Goal: Task Accomplishment & Management: Manage account settings

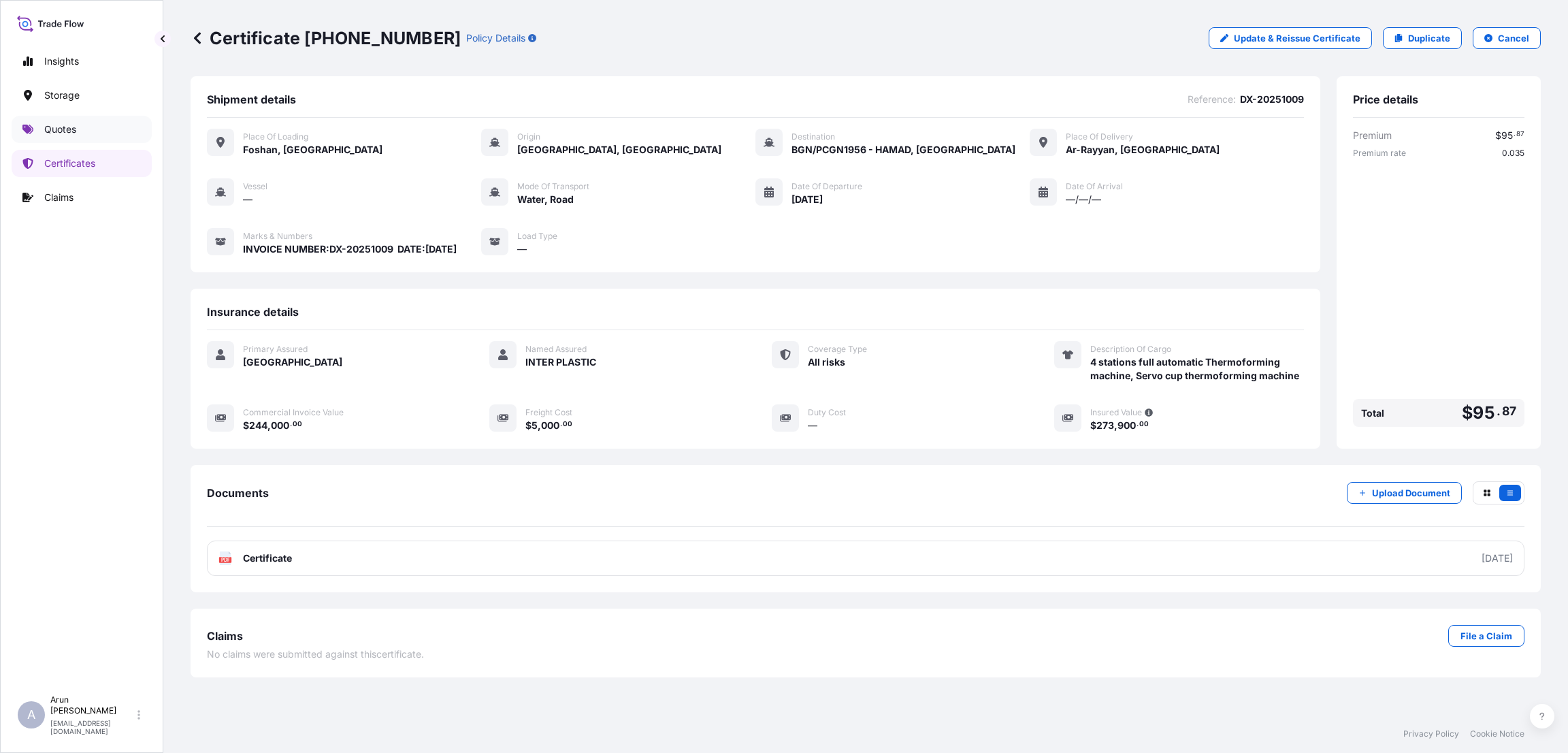
click at [91, 123] on link "Quotes" at bounding box center [82, 129] width 140 height 27
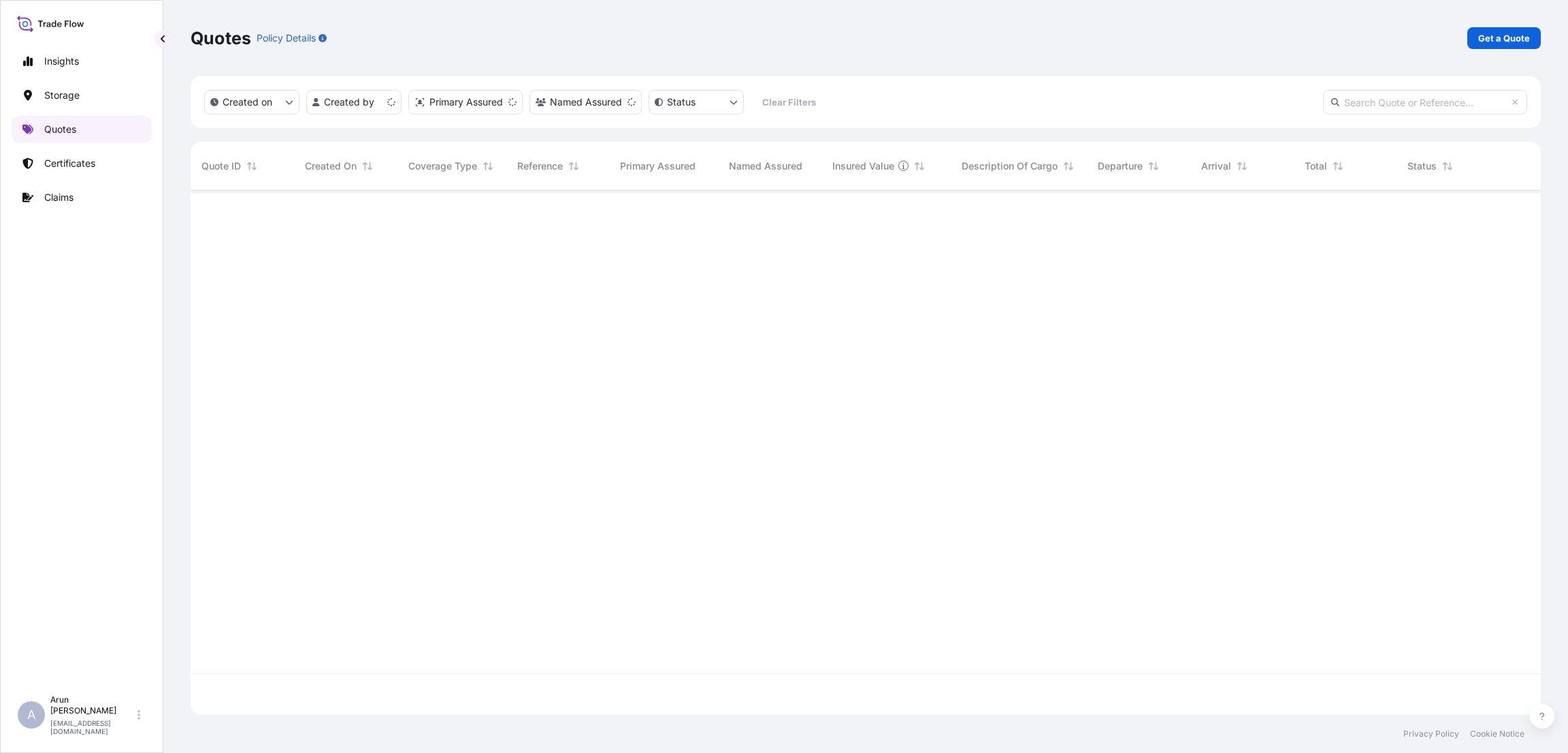
scroll to position [516, 1335]
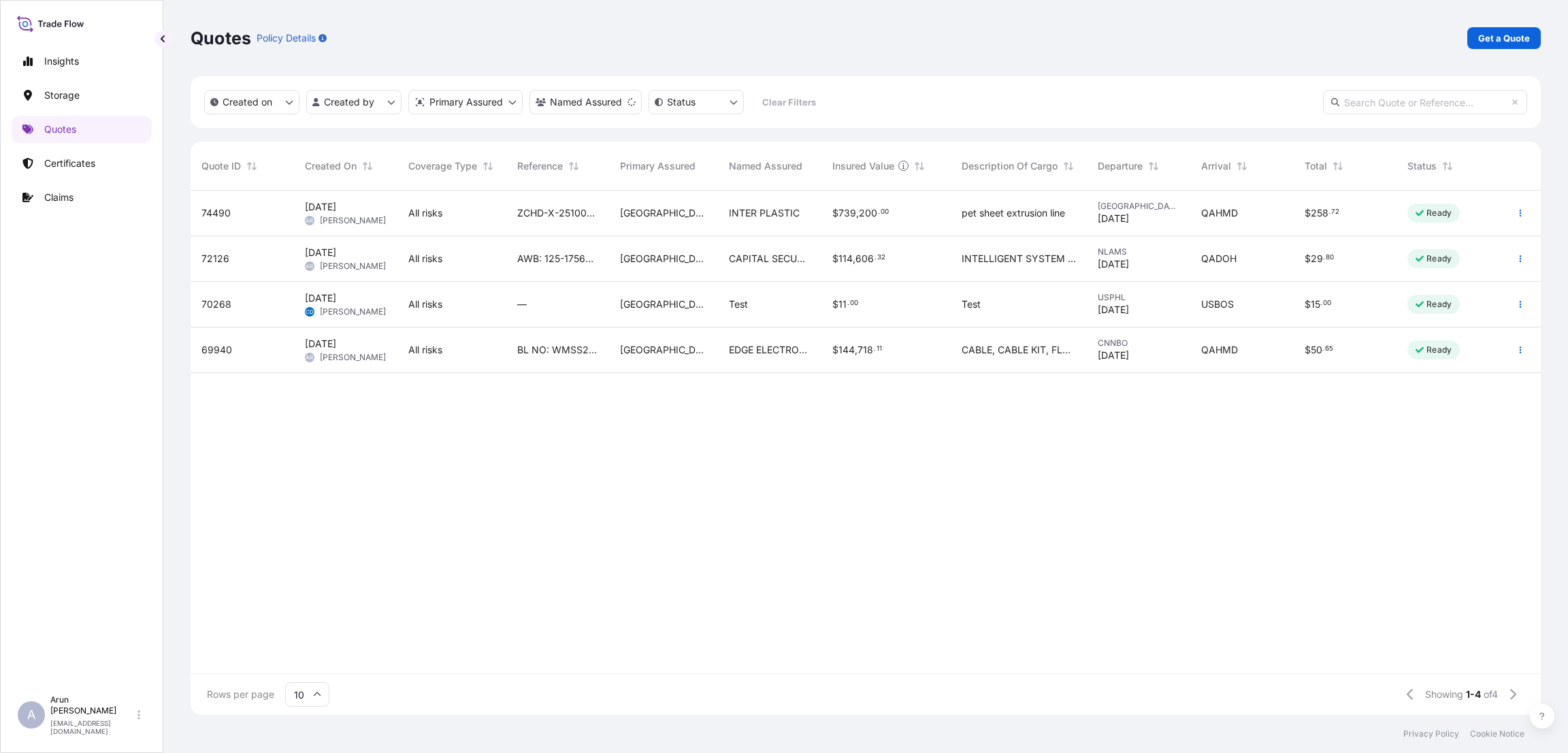
click at [476, 221] on div "All risks" at bounding box center [452, 213] width 109 height 46
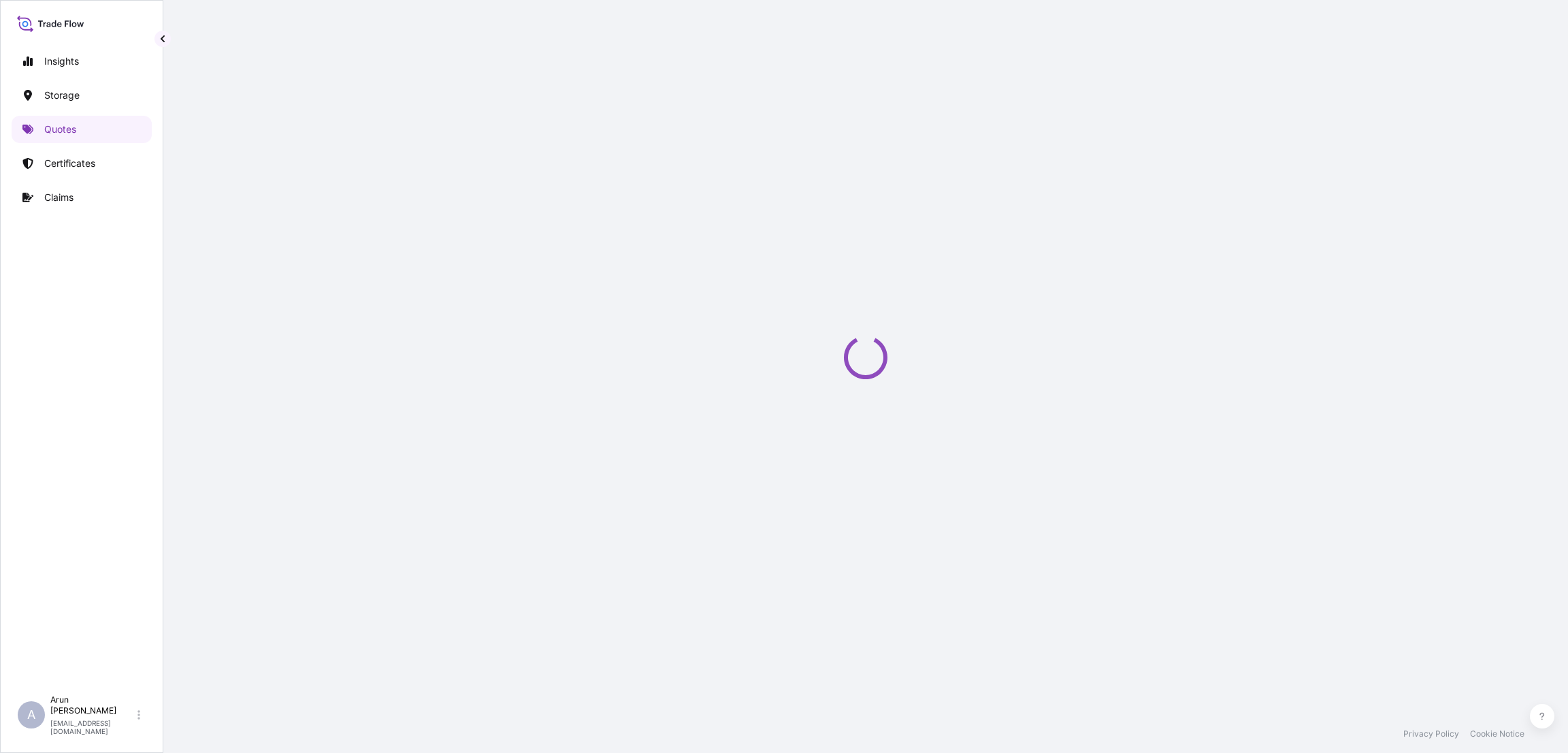
select select "Road / [GEOGRAPHIC_DATA]"
select select "Water"
select select "Road / [GEOGRAPHIC_DATA]"
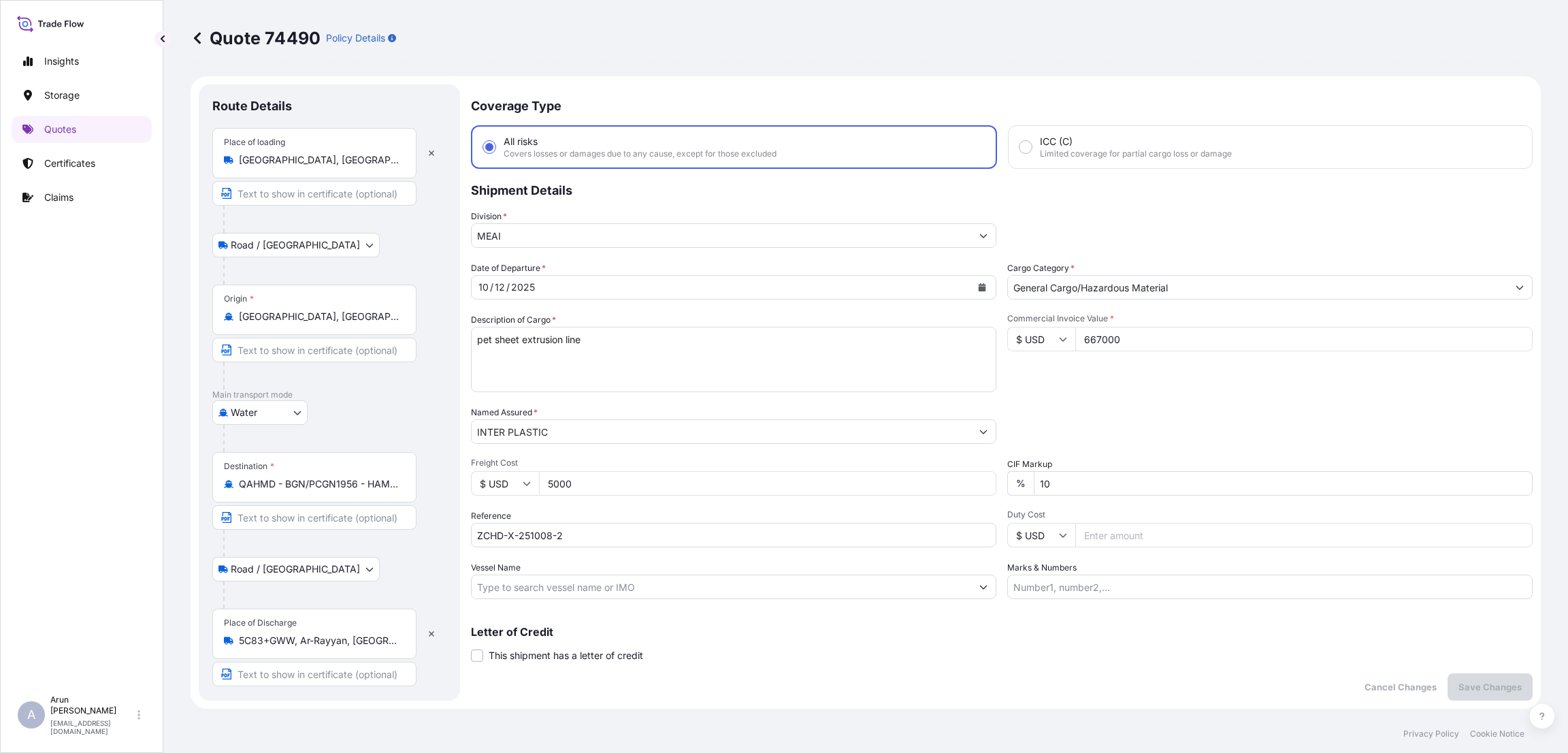
click at [973, 280] on button "Calendar" at bounding box center [982, 287] width 22 height 22
click at [647, 328] on icon "Next" at bounding box center [645, 325] width 8 height 8
click at [572, 379] on div "3" at bounding box center [572, 375] width 24 height 25
drag, startPoint x: 617, startPoint y: 345, endPoint x: 444, endPoint y: 341, distance: 173.0
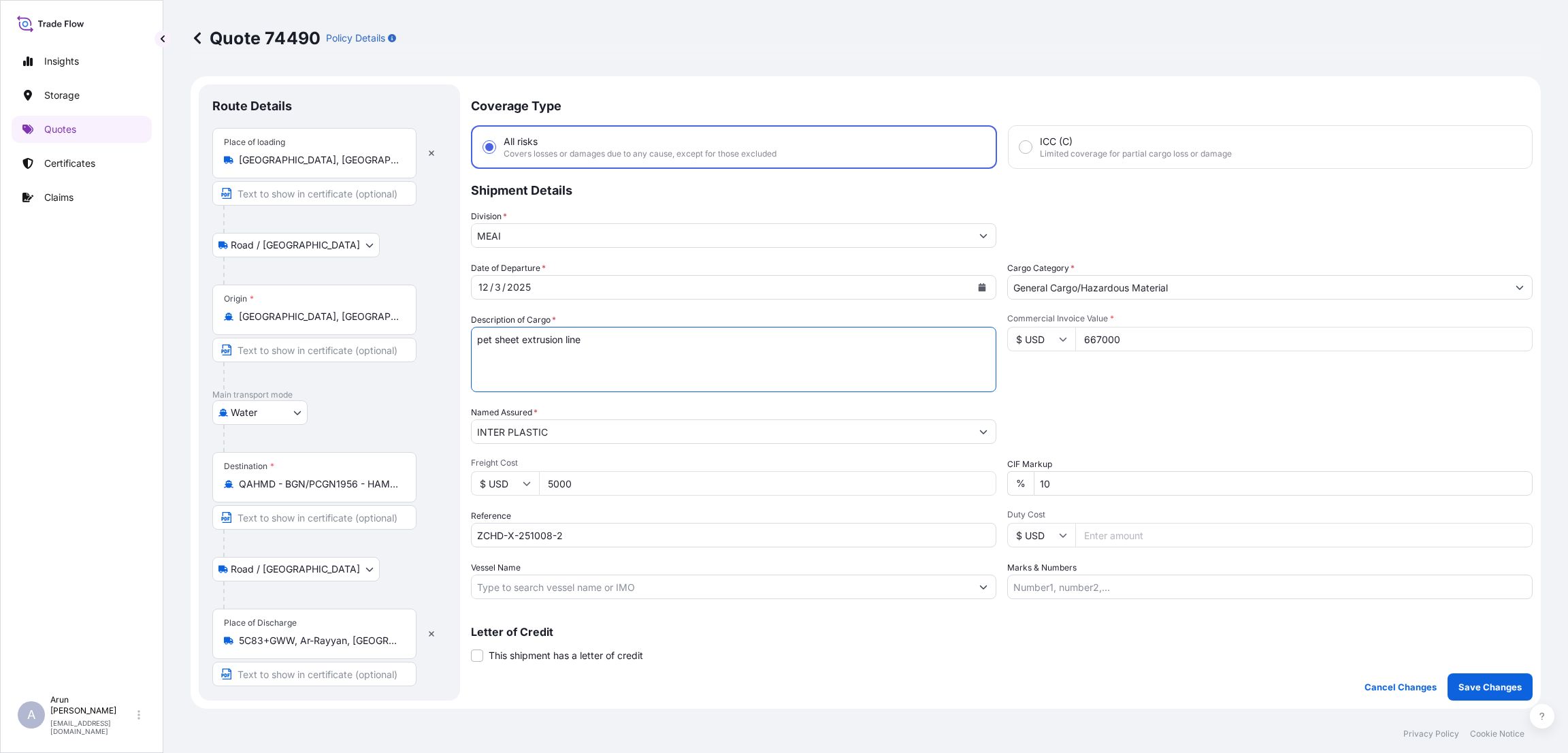
click at [444, 341] on form "Route Details Place of loading Huzhou, Zhejiang, China Road / Inland Road / Inl…" at bounding box center [866, 392] width 1350 height 632
type textarea "p"
type textarea "S"
type textarea "PET SHEET EXTRUSION LINE"
click at [304, 192] on input "Text to appear on certificate" at bounding box center [314, 193] width 204 height 25
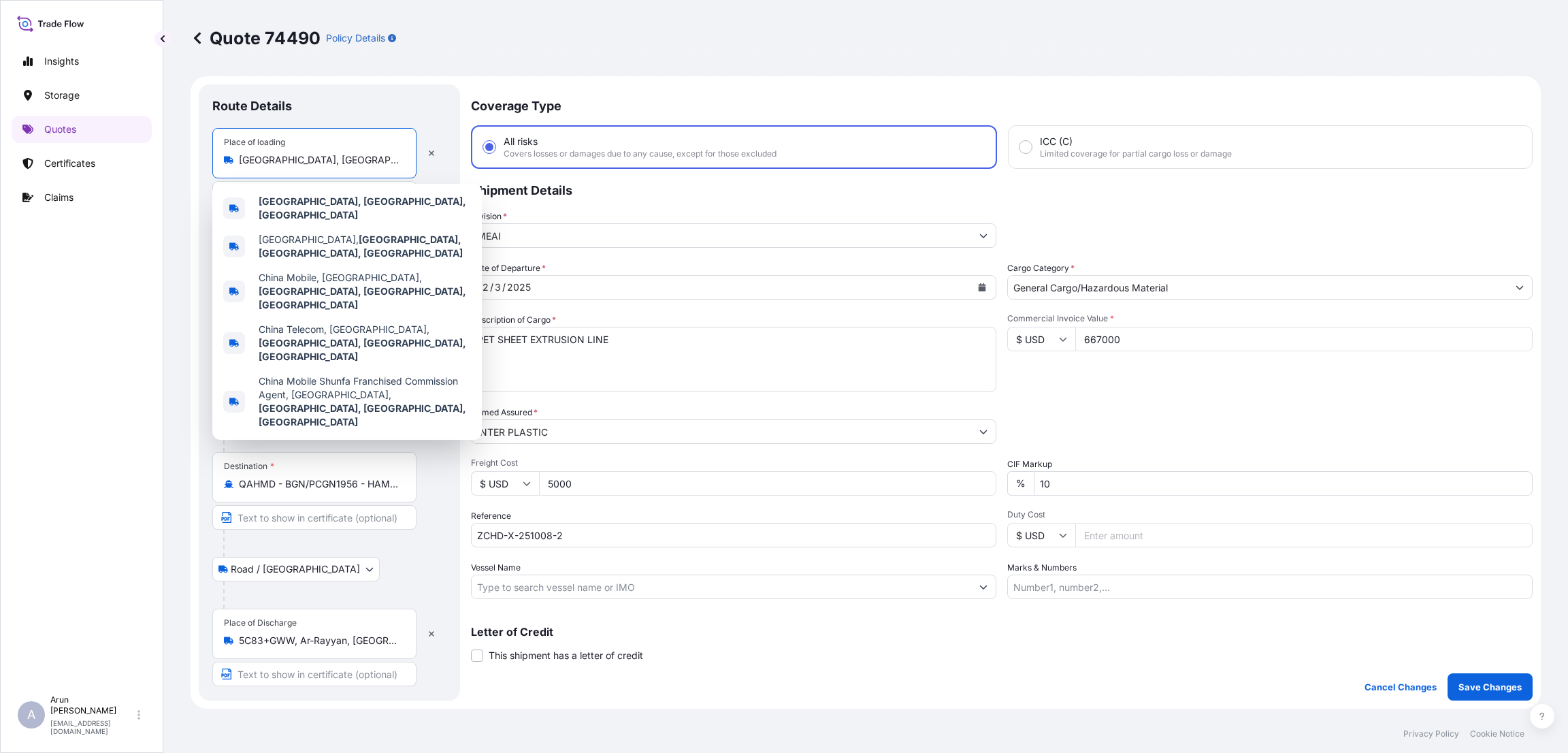
drag, startPoint x: 240, startPoint y: 159, endPoint x: 352, endPoint y: 152, distance: 112.2
click at [352, 152] on div "Place of loading Huzhou, Zhejiang, China" at bounding box center [314, 153] width 204 height 50
click at [451, 163] on div "Route Details Place of loading Huzhou, Zhejiang, China ZHEJIANG CHAMPION PLASTI…" at bounding box center [329, 392] width 261 height 616
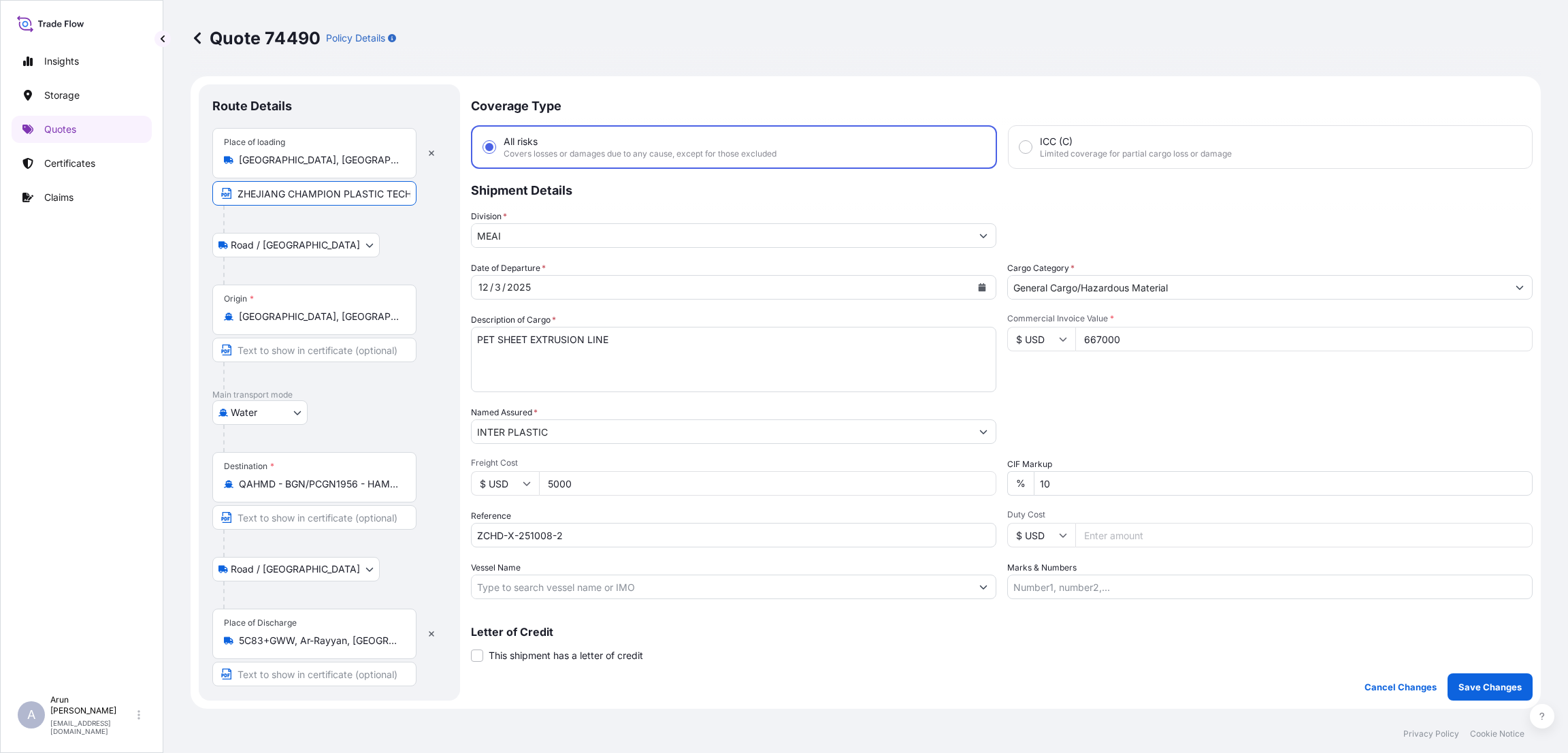
click at [409, 189] on input "ZHEJIANG CHAMPION PLASTIC TECH CO LTD." at bounding box center [314, 193] width 204 height 25
paste input "[GEOGRAPHIC_DATA], [GEOGRAPHIC_DATA], [GEOGRAPHIC_DATA]"
type input "ZHEJIANG CHAMPION PLASTIC TECH CO LTD.Huzhou, Zhejiang, China"
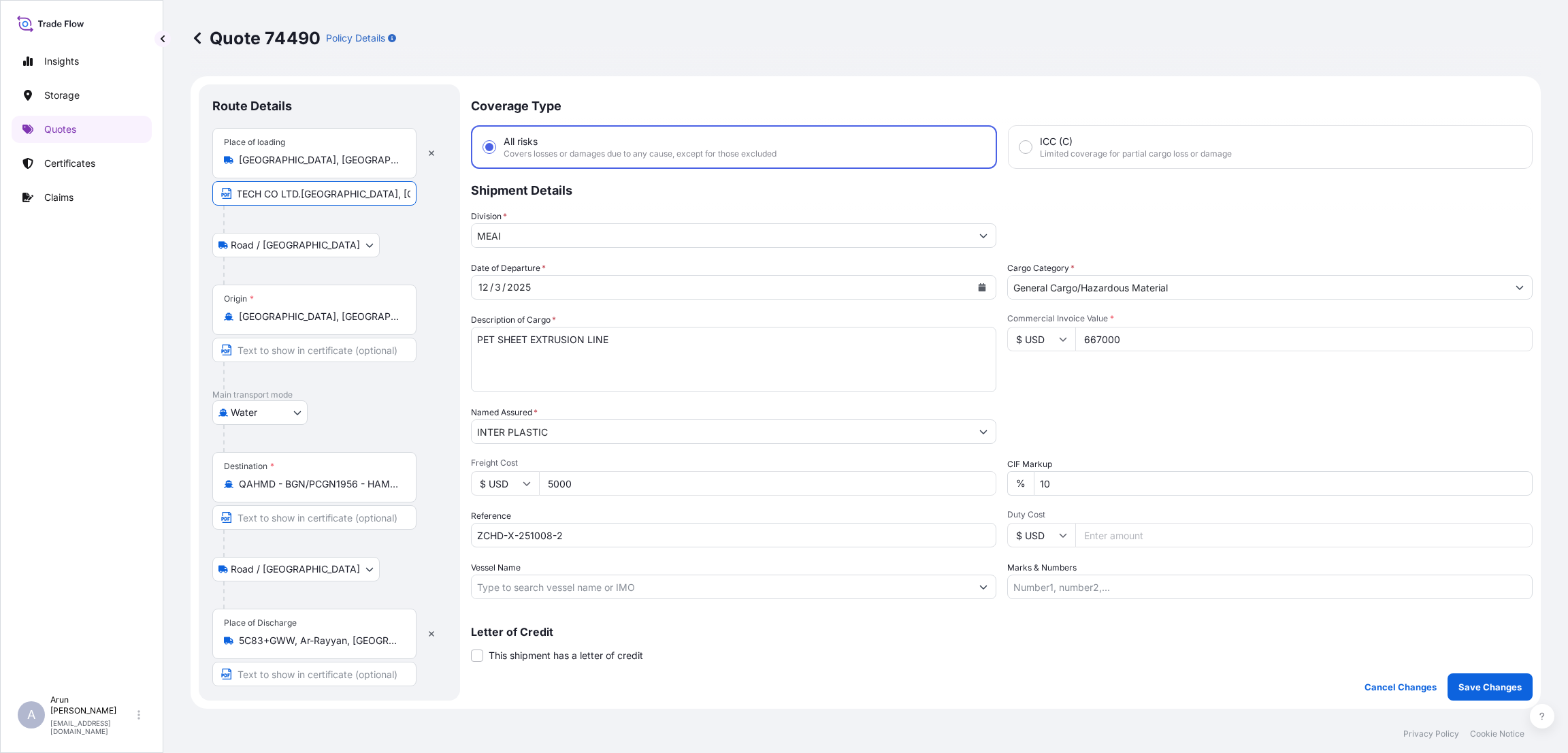
scroll to position [0, 0]
click at [252, 672] on input "Text to appear on certificate" at bounding box center [314, 674] width 204 height 25
type input "INTERPLASTIC,[GEOGRAPHIC_DATA],[GEOGRAPHIC_DATA],[GEOGRAPHIC_DATA]"
click at [380, 188] on input "ZHEJIANG CHAMPION PLASTIC TECH CO LTD.Huzhou, Zhejiang, China" at bounding box center [314, 193] width 204 height 25
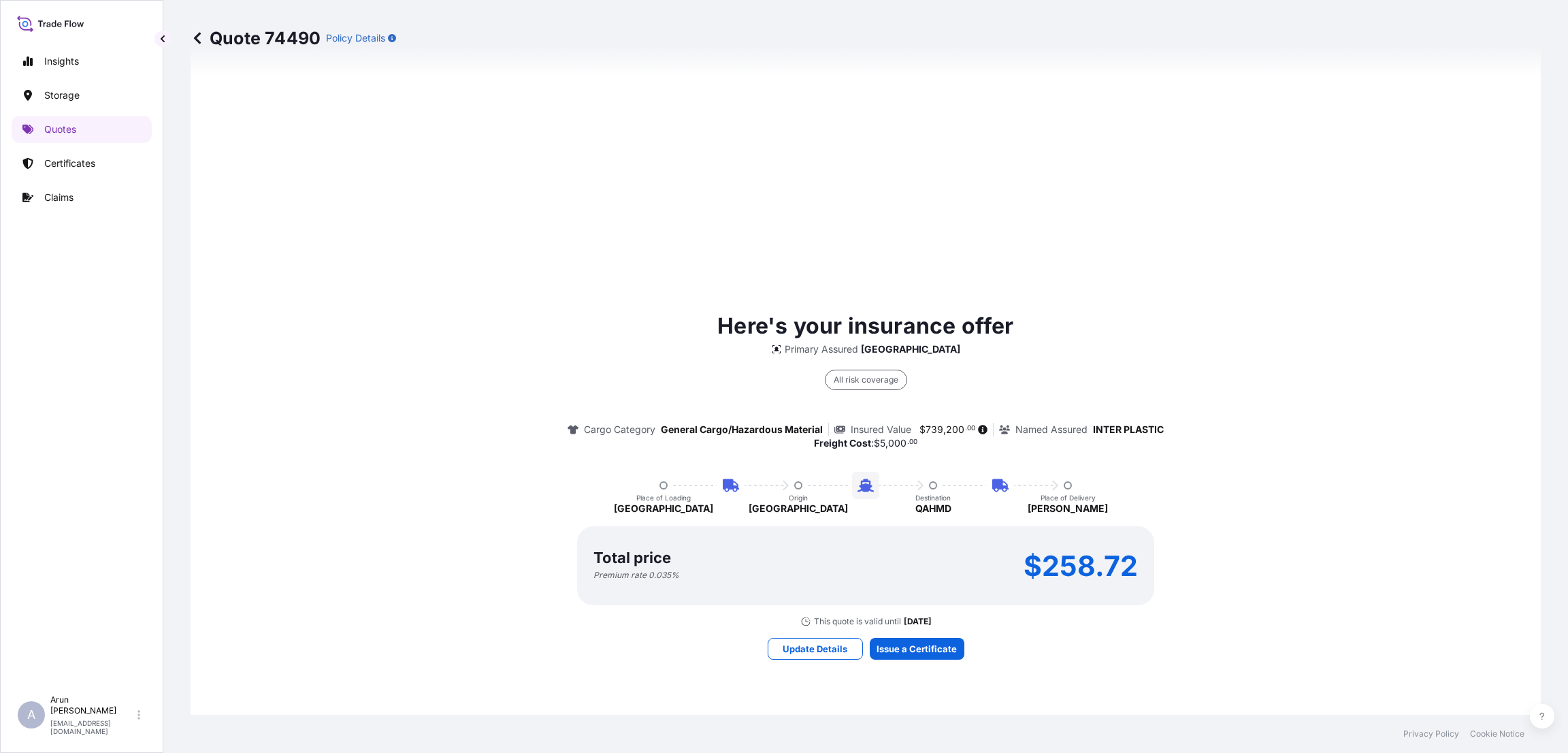
scroll to position [715, 0]
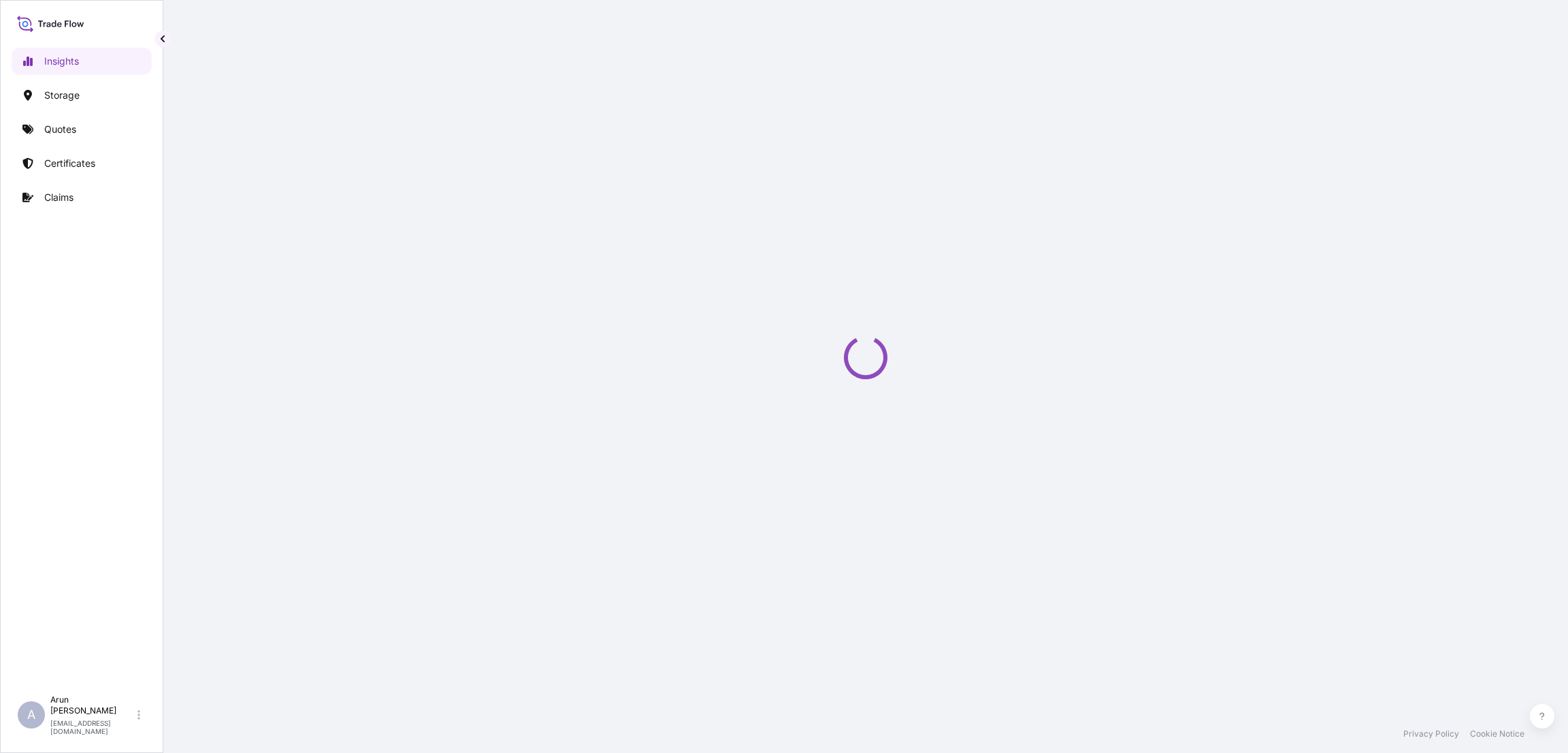
select select "2025"
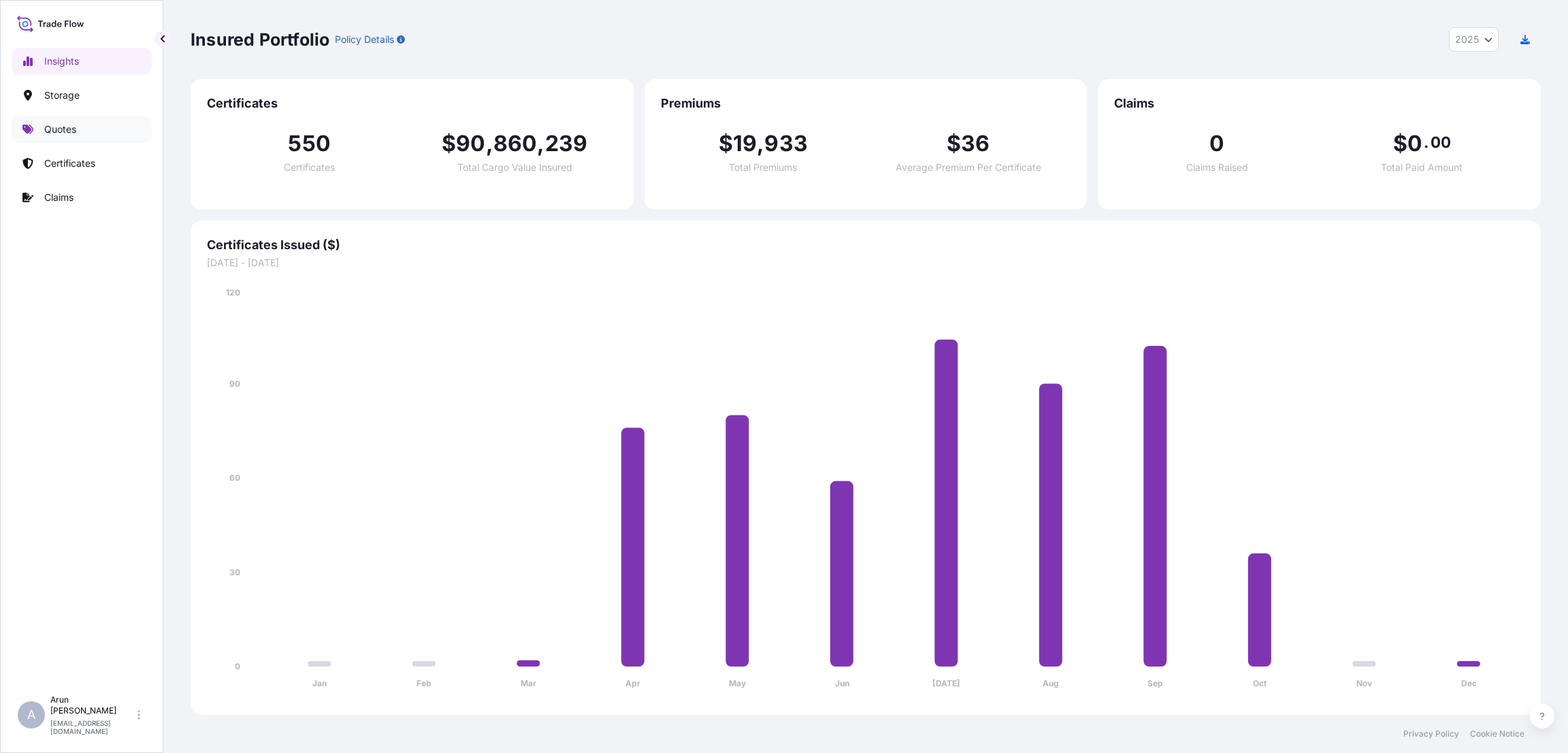
click at [76, 134] on link "Quotes" at bounding box center [82, 129] width 140 height 27
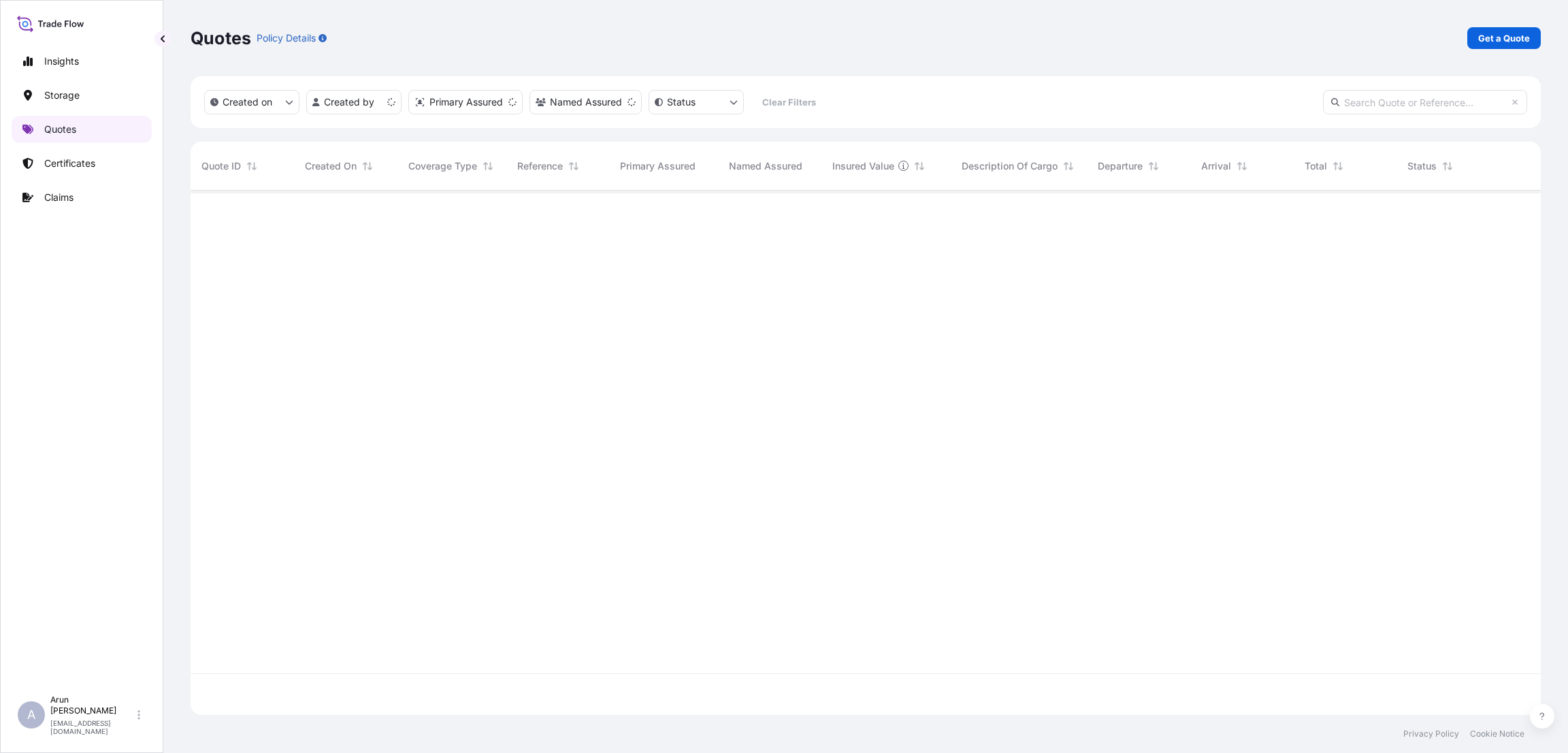
scroll to position [516, 1335]
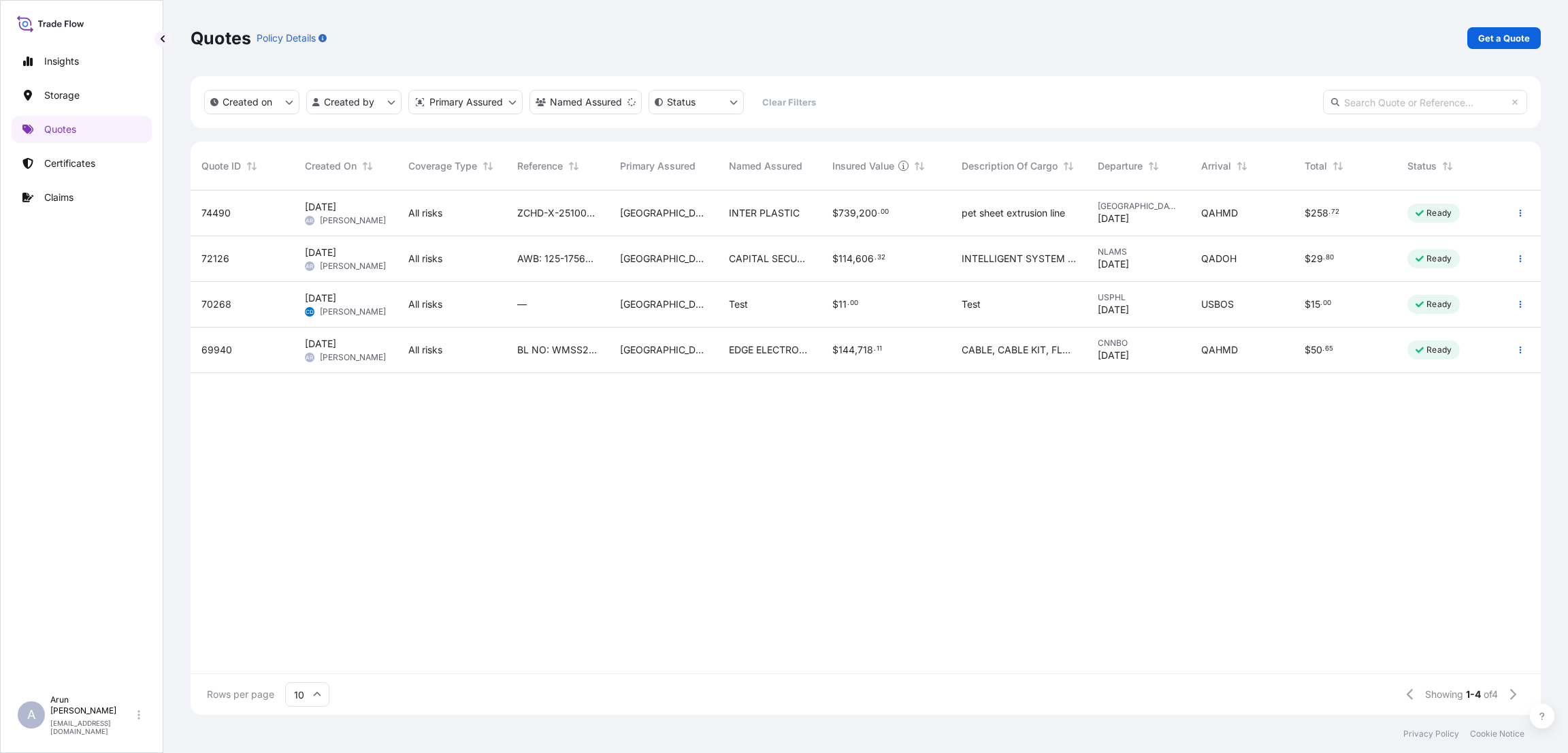
click at [815, 204] on div "INTER PLASTIC" at bounding box center [770, 213] width 103 height 46
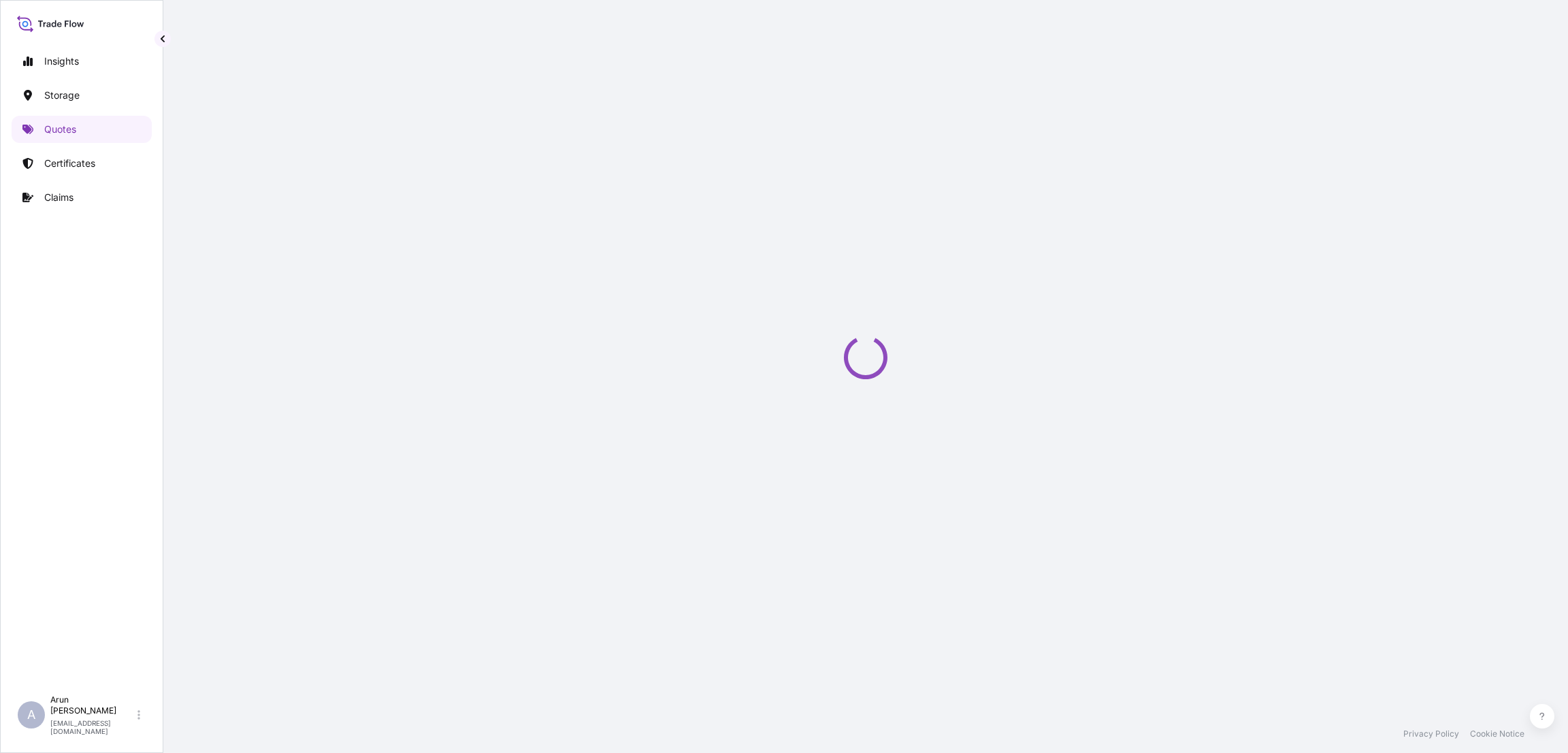
select select "Road / [GEOGRAPHIC_DATA]"
select select "Water"
select select "Road / [GEOGRAPHIC_DATA]"
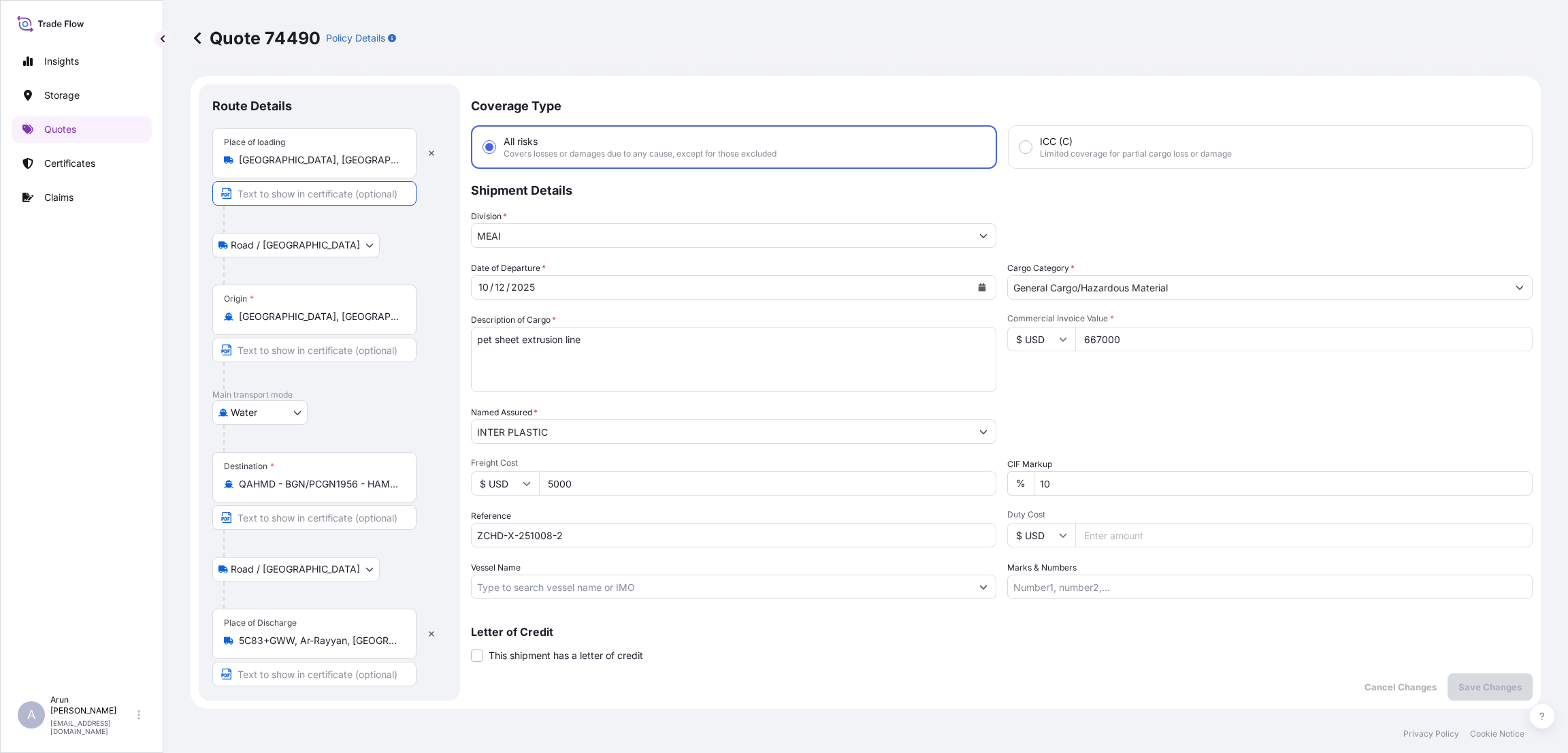
click at [254, 193] on input "Text to appear on certificate" at bounding box center [314, 193] width 204 height 25
click at [256, 195] on input "Text to appear on certificate" at bounding box center [314, 193] width 204 height 25
type input "z"
type input "Zhejiang Champion Plastic T"
click at [1448, 673] on button "Save Changes" at bounding box center [1490, 687] width 85 height 27
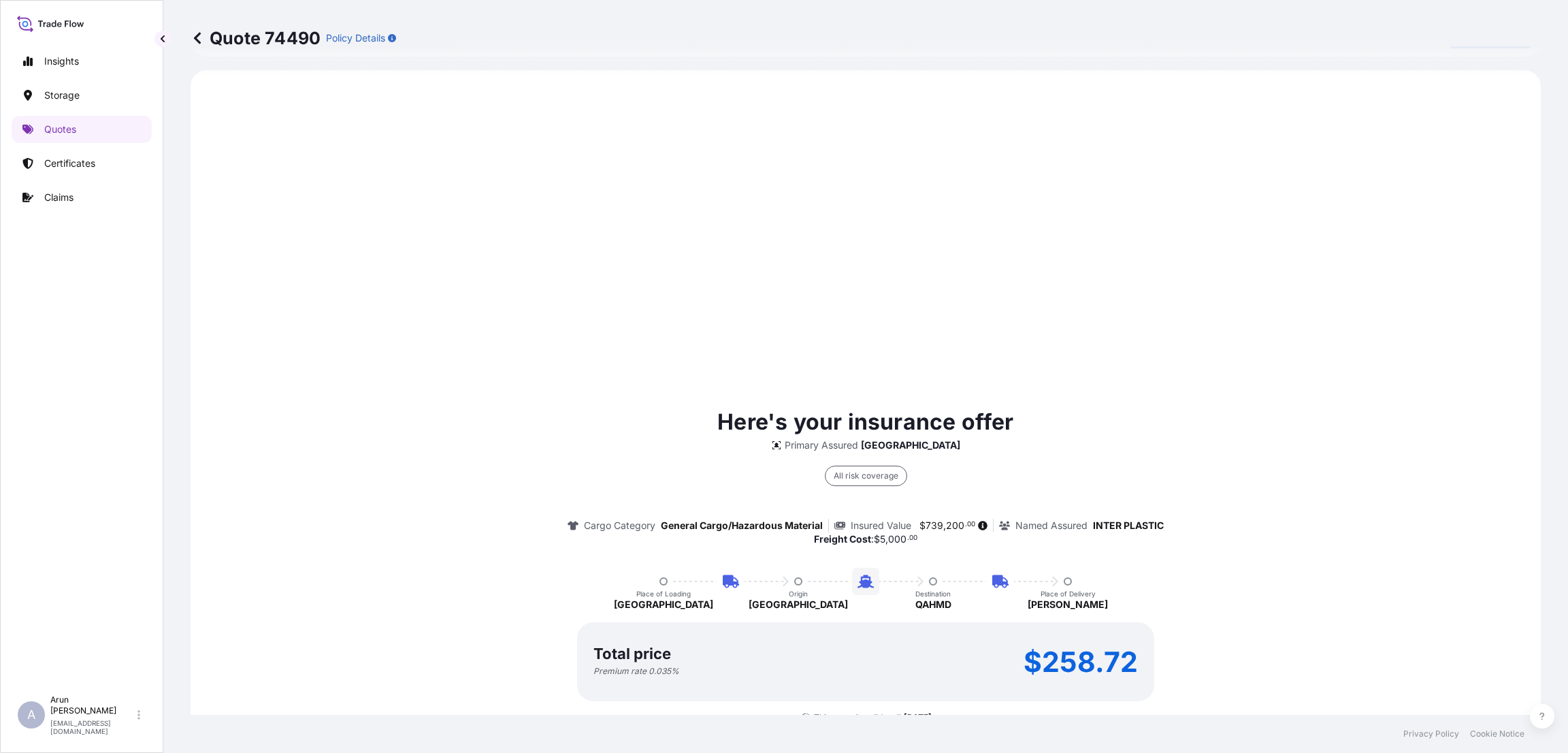
scroll to position [654, 0]
select select "Road / [GEOGRAPHIC_DATA]"
select select "Water"
select select "Road / [GEOGRAPHIC_DATA]"
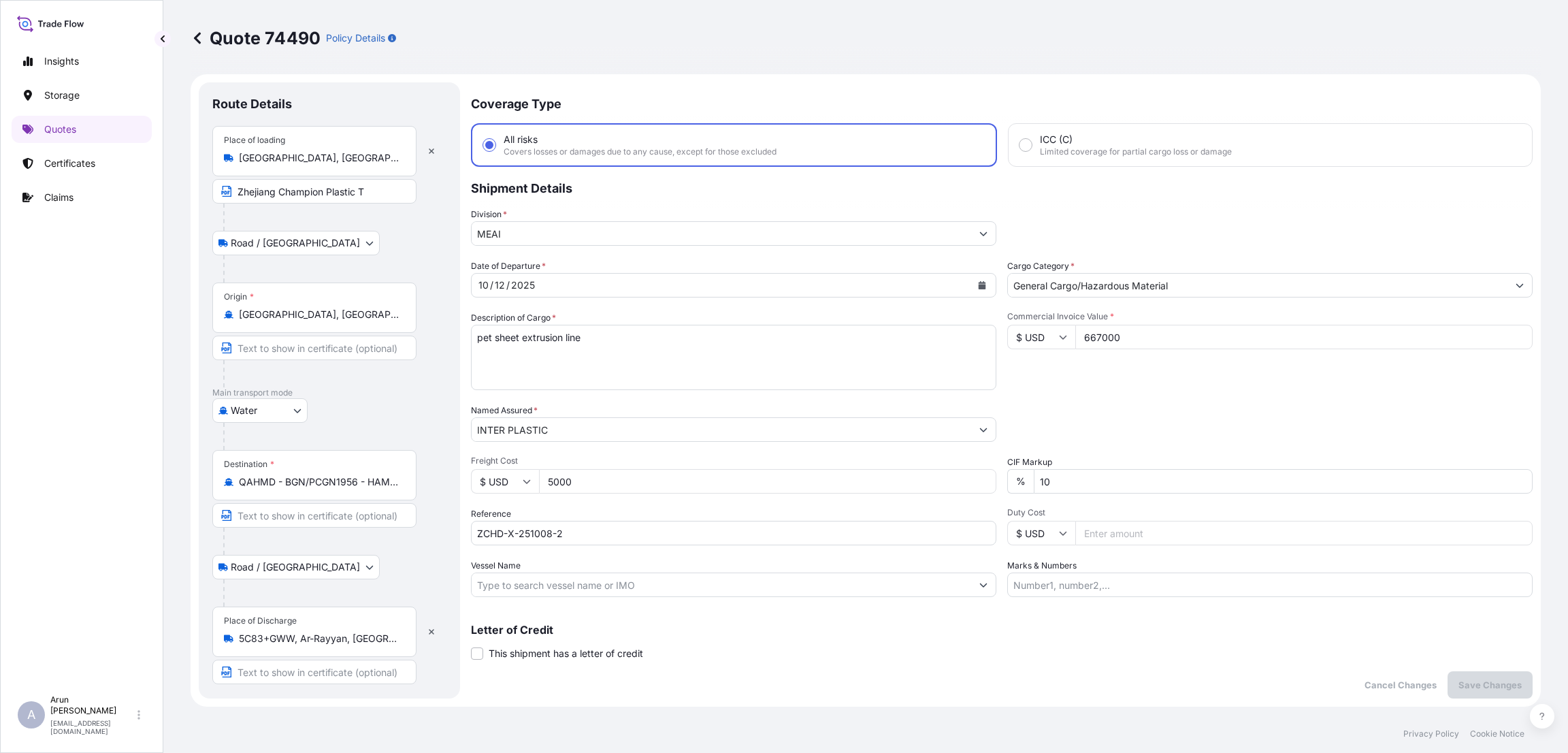
scroll to position [0, 0]
click at [375, 191] on input "Zhejiang Champion Plastic T" at bounding box center [314, 193] width 204 height 25
drag, startPoint x: 238, startPoint y: 156, endPoint x: 358, endPoint y: 157, distance: 120.0
click at [358, 157] on div "[GEOGRAPHIC_DATA], [GEOGRAPHIC_DATA], [GEOGRAPHIC_DATA]" at bounding box center [314, 160] width 181 height 14
click at [358, 157] on input "[GEOGRAPHIC_DATA], [GEOGRAPHIC_DATA], [GEOGRAPHIC_DATA]" at bounding box center [319, 160] width 161 height 14
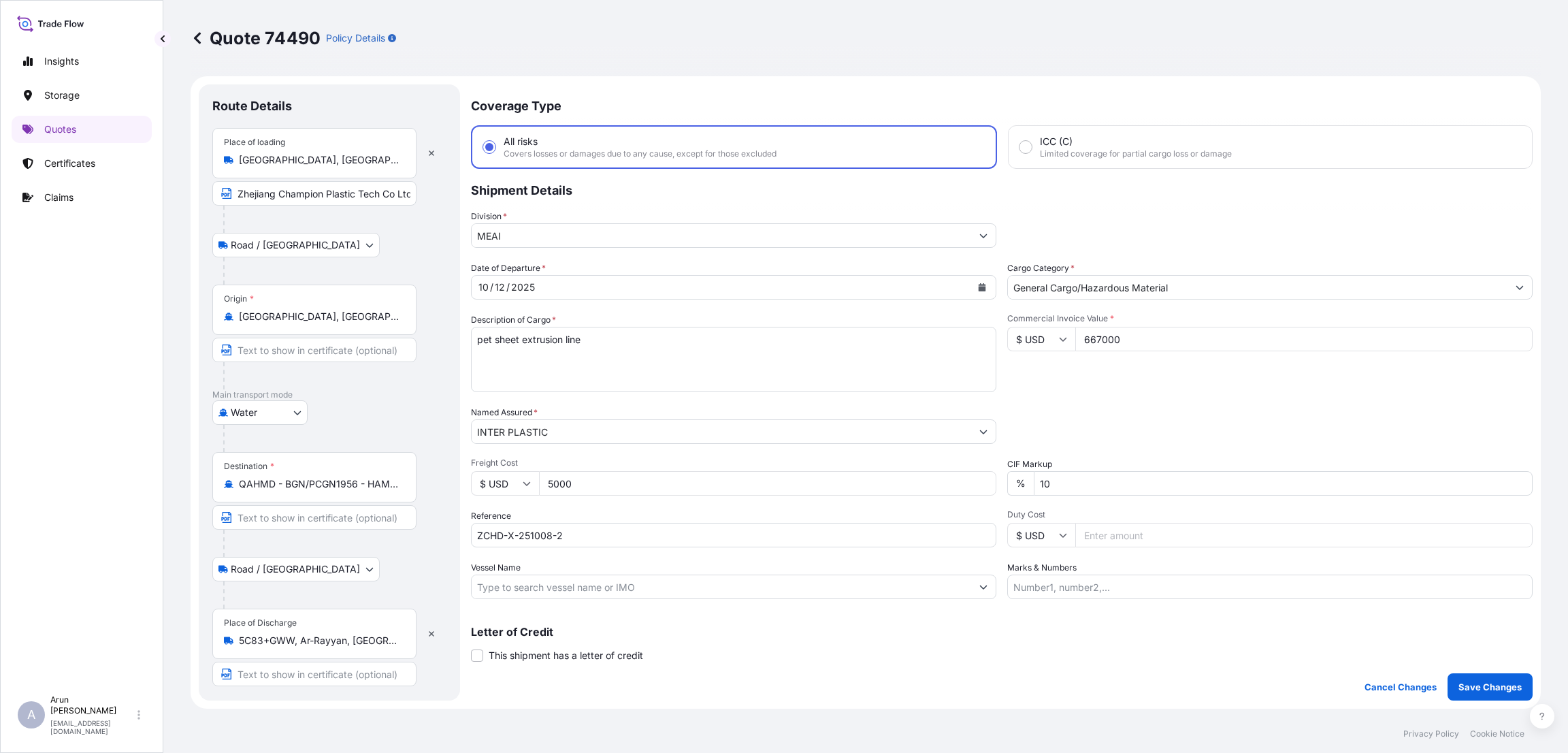
drag, startPoint x: 235, startPoint y: 155, endPoint x: 321, endPoint y: 161, distance: 86.2
click at [320, 161] on div "[GEOGRAPHIC_DATA], [GEOGRAPHIC_DATA], [GEOGRAPHIC_DATA]" at bounding box center [314, 160] width 181 height 14
click at [320, 161] on input "[GEOGRAPHIC_DATA], [GEOGRAPHIC_DATA], [GEOGRAPHIC_DATA]" at bounding box center [319, 160] width 161 height 14
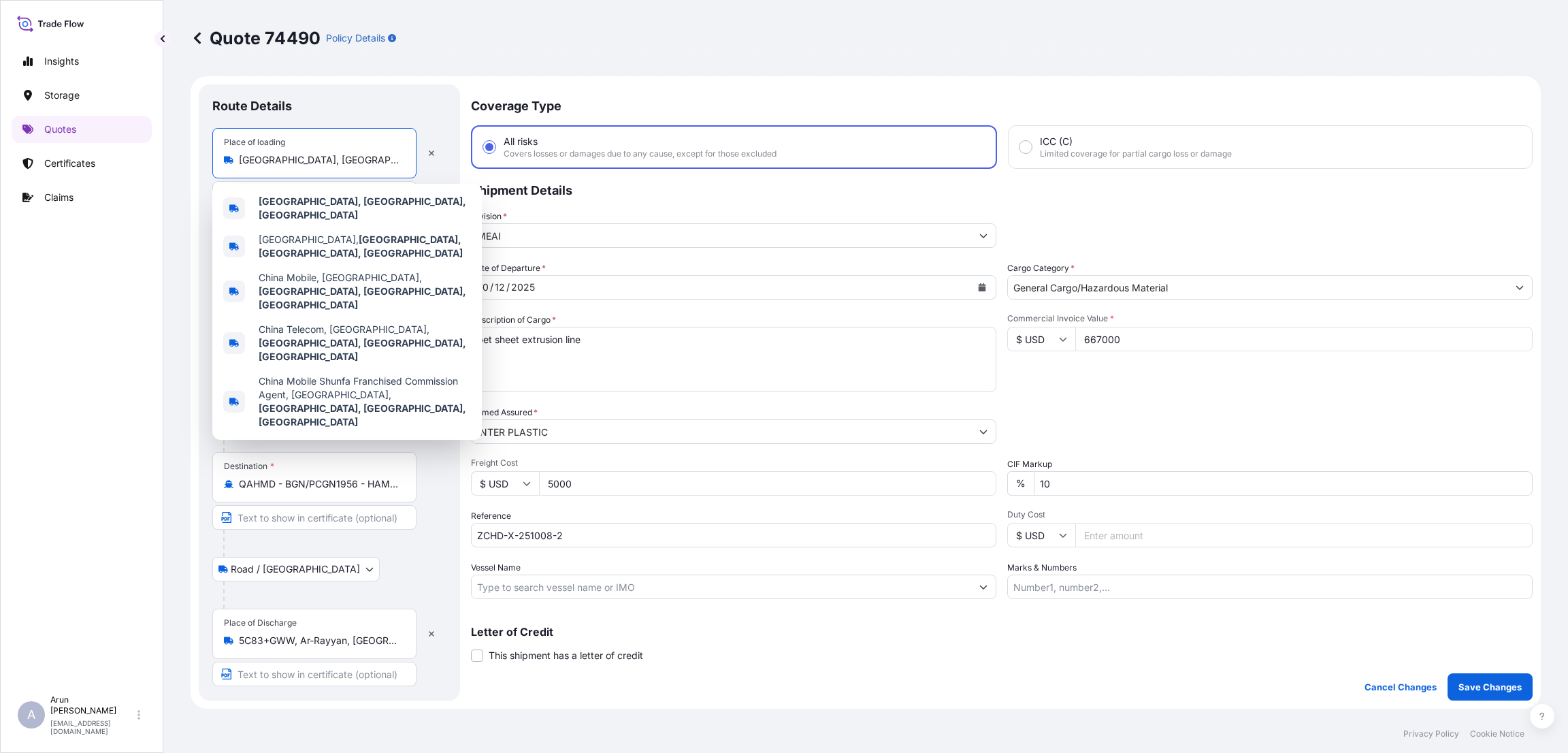
drag, startPoint x: 358, startPoint y: 160, endPoint x: 240, endPoint y: 153, distance: 118.2
click at [240, 153] on div "[GEOGRAPHIC_DATA], [GEOGRAPHIC_DATA], [GEOGRAPHIC_DATA]" at bounding box center [314, 160] width 181 height 14
click at [472, 176] on p "Shipment Details" at bounding box center [1002, 189] width 1062 height 41
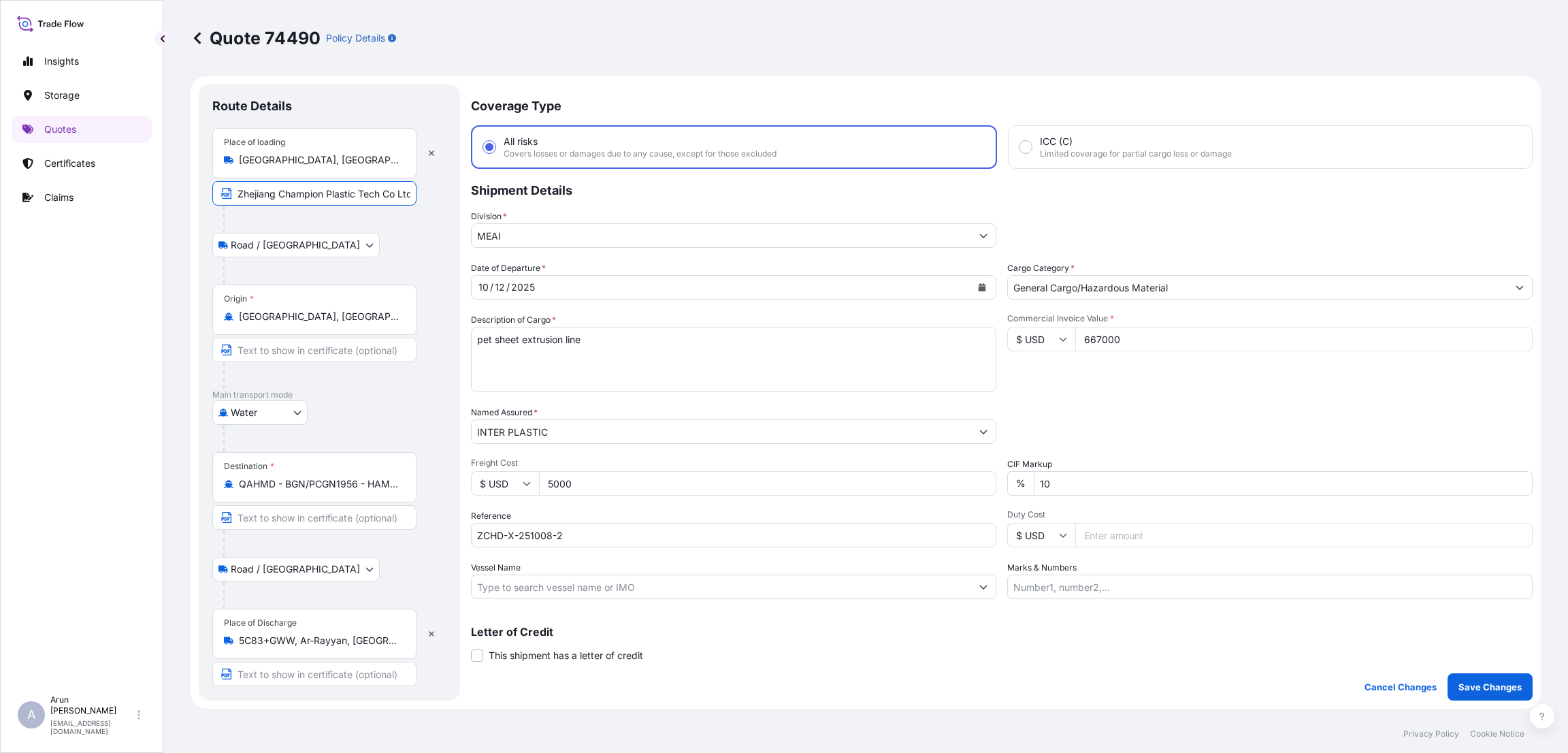
drag, startPoint x: 397, startPoint y: 197, endPoint x: 410, endPoint y: 213, distance: 20.6
click at [397, 198] on input "Zhejiang Champion Plastic Tech Co Ltd" at bounding box center [314, 193] width 204 height 25
paste input "[GEOGRAPHIC_DATA], [GEOGRAPHIC_DATA], [GEOGRAPHIC_DATA]"
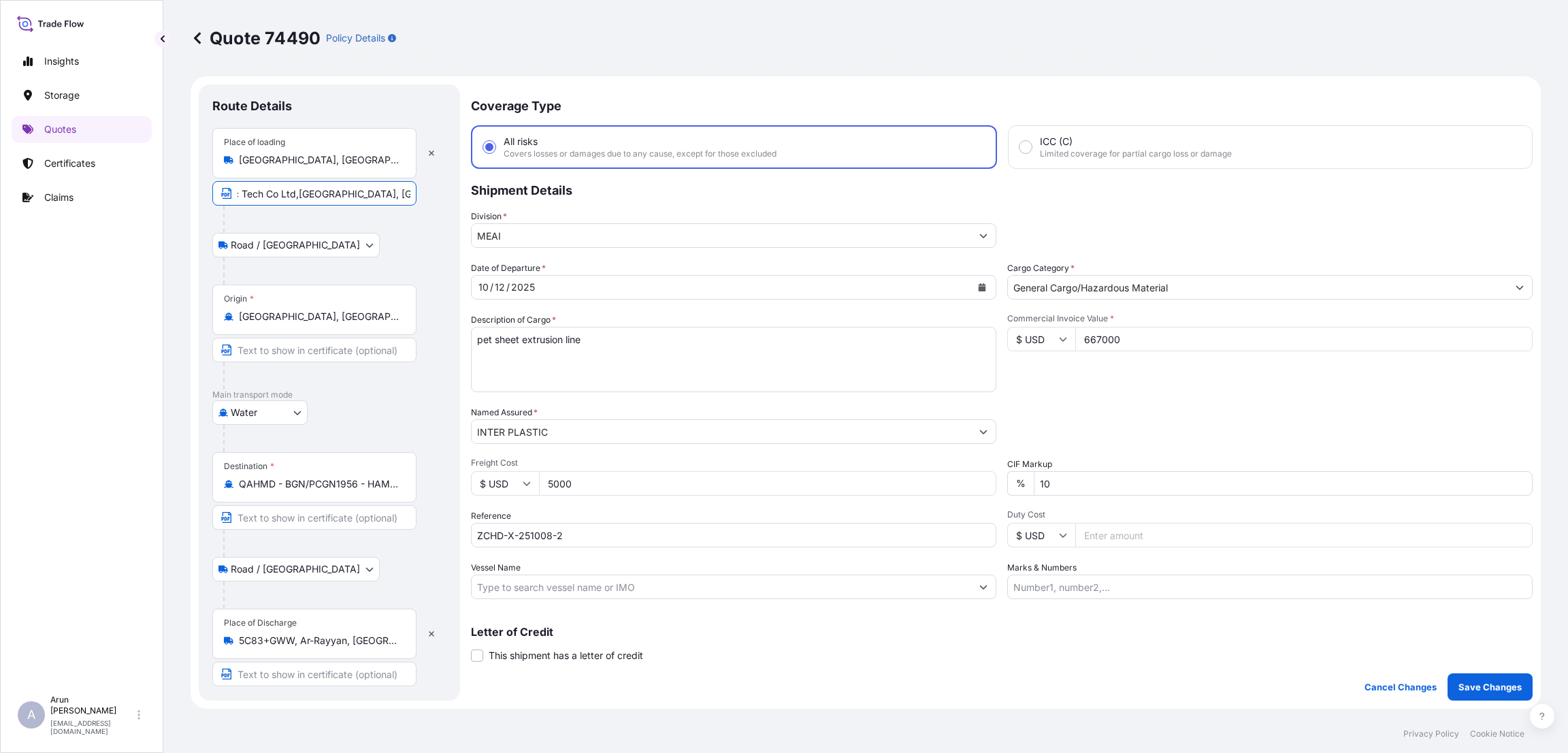
type input "Zhejiang Champion Plastic Tech Co Ltd,[GEOGRAPHIC_DATA], [GEOGRAPHIC_DATA], [GE…"
click at [261, 679] on input "Text to appear on certificate" at bounding box center [314, 674] width 204 height 25
type input "INTERPLASTIC,[GEOGRAPHIC_DATA],[GEOGRAPHIC_DATA],[GEOGRAPHIC_DATA]"
click at [1034, 586] on input "Marks & Numbers" at bounding box center [1270, 587] width 525 height 25
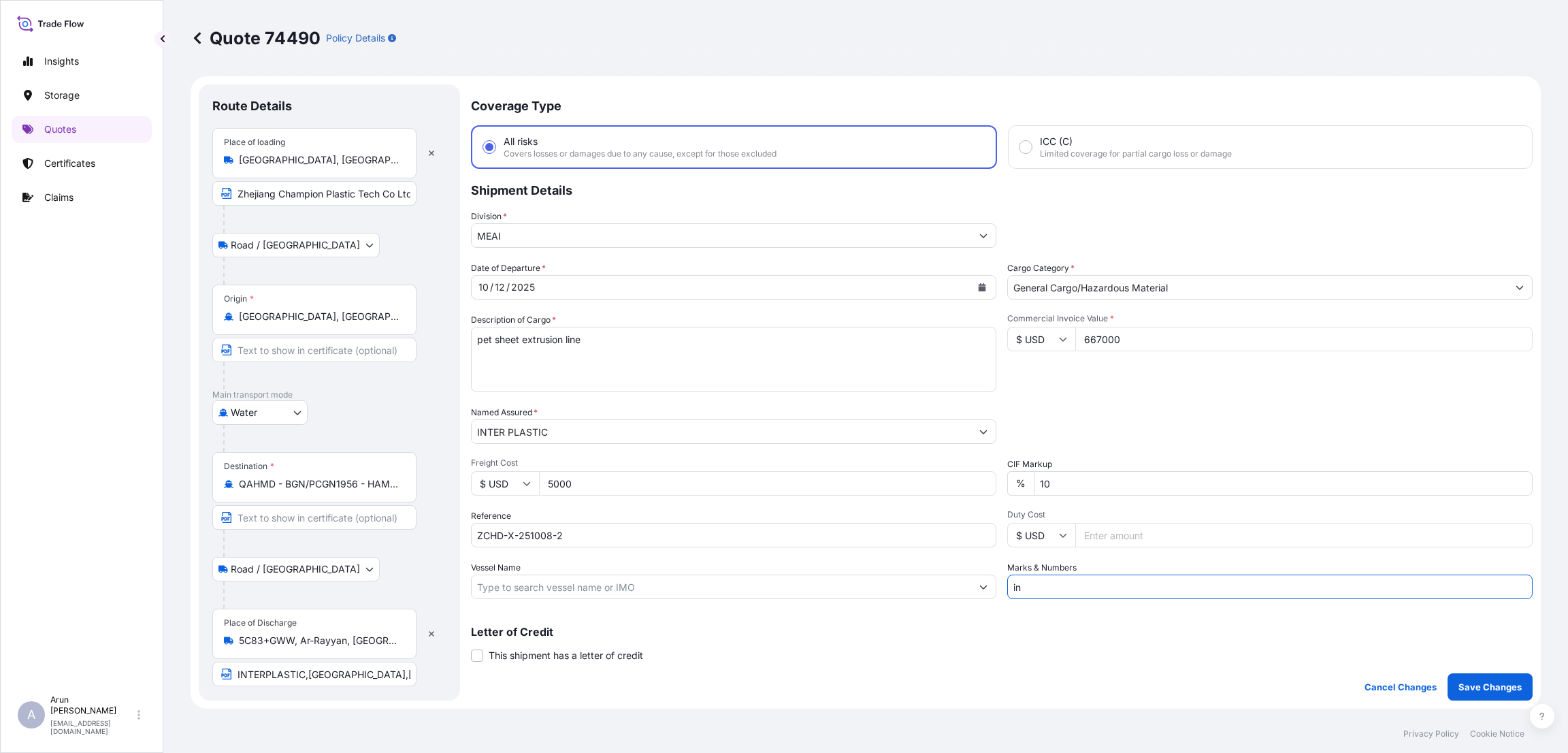
type input "i"
drag, startPoint x: 572, startPoint y: 536, endPoint x: 454, endPoint y: 533, distance: 118.0
click at [454, 533] on form "Route Details Place of loading [GEOGRAPHIC_DATA], [GEOGRAPHIC_DATA], [GEOGRAPHI…" at bounding box center [866, 392] width 1350 height 632
click at [1102, 581] on input "INVOICE NUMBER:" at bounding box center [1270, 587] width 525 height 25
paste input "ZCHD-X-251008-2"
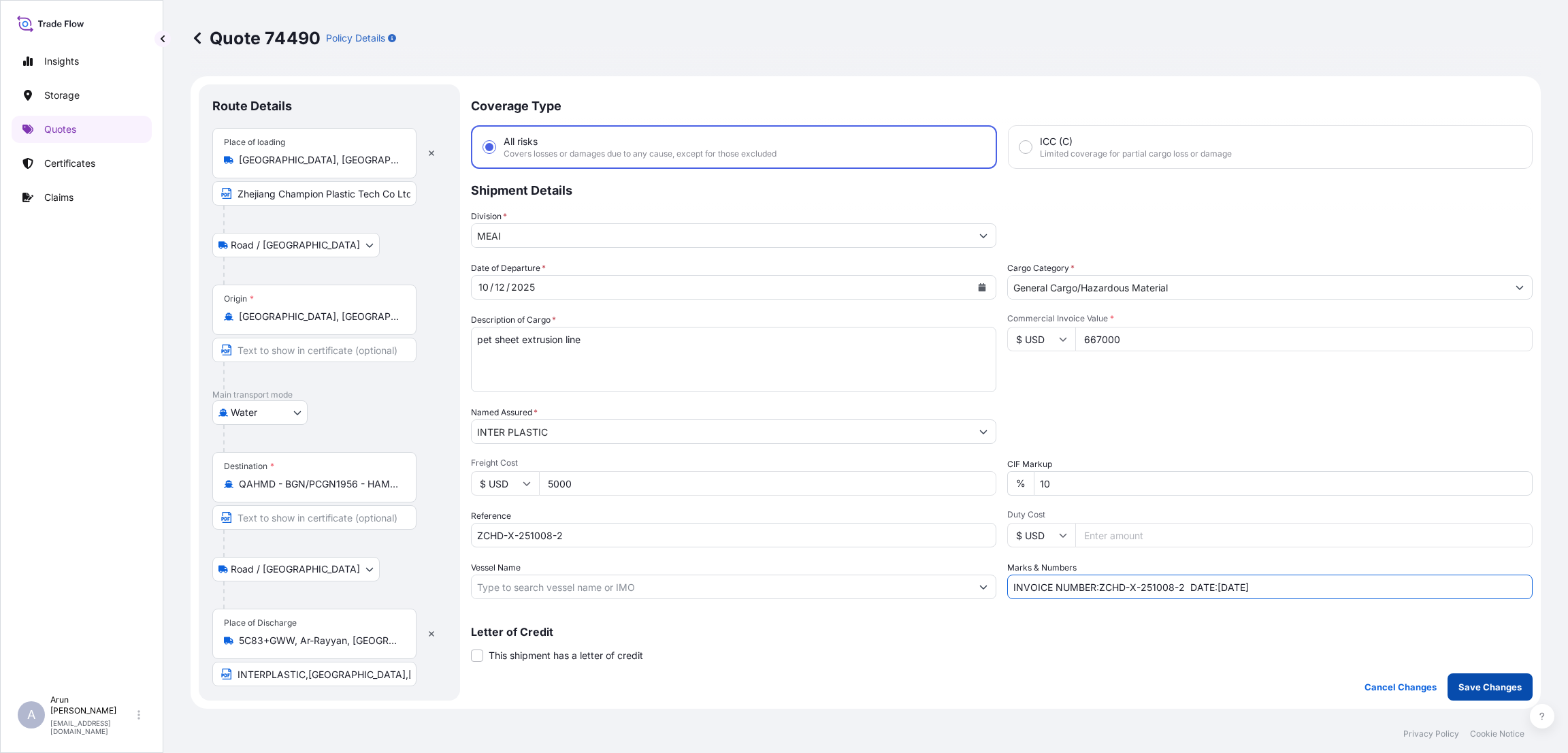
type input "INVOICE NUMBER:ZCHD-X-251008-2 DATE:[DATE]"
click at [1465, 692] on p "Save Changes" at bounding box center [1490, 687] width 63 height 14
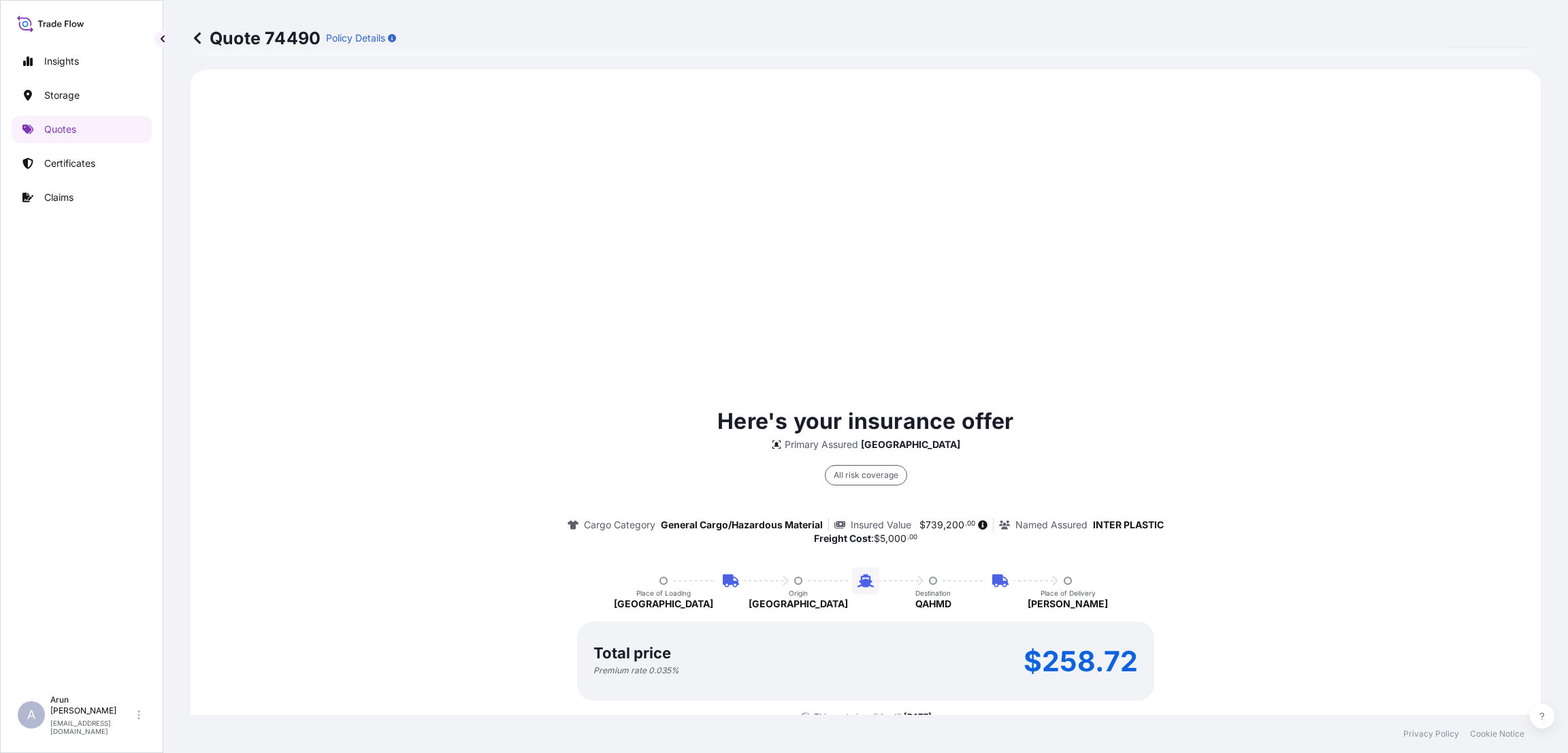
scroll to position [654, 0]
select select "Road / [GEOGRAPHIC_DATA]"
select select "Water"
select select "Road / [GEOGRAPHIC_DATA]"
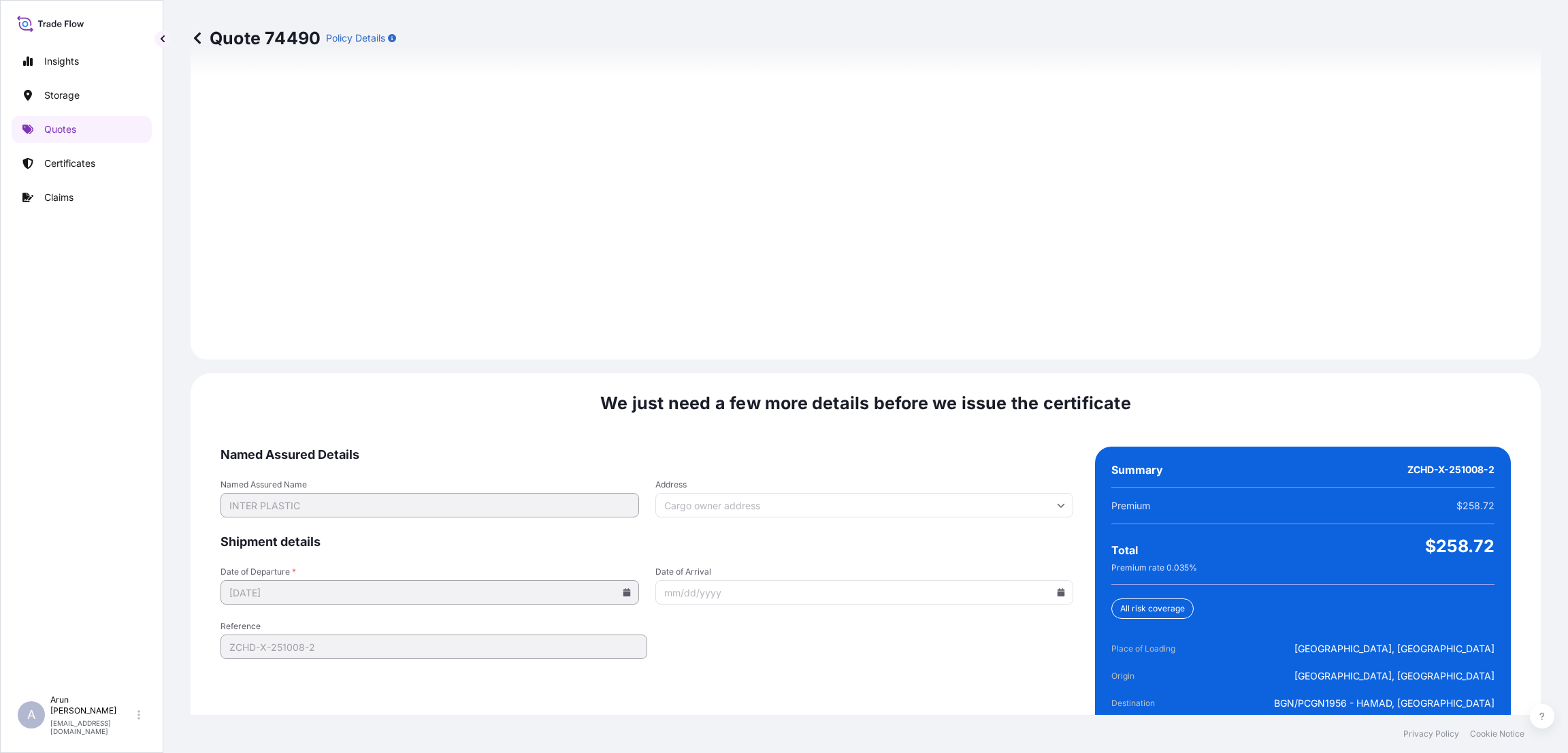
scroll to position [1938, 0]
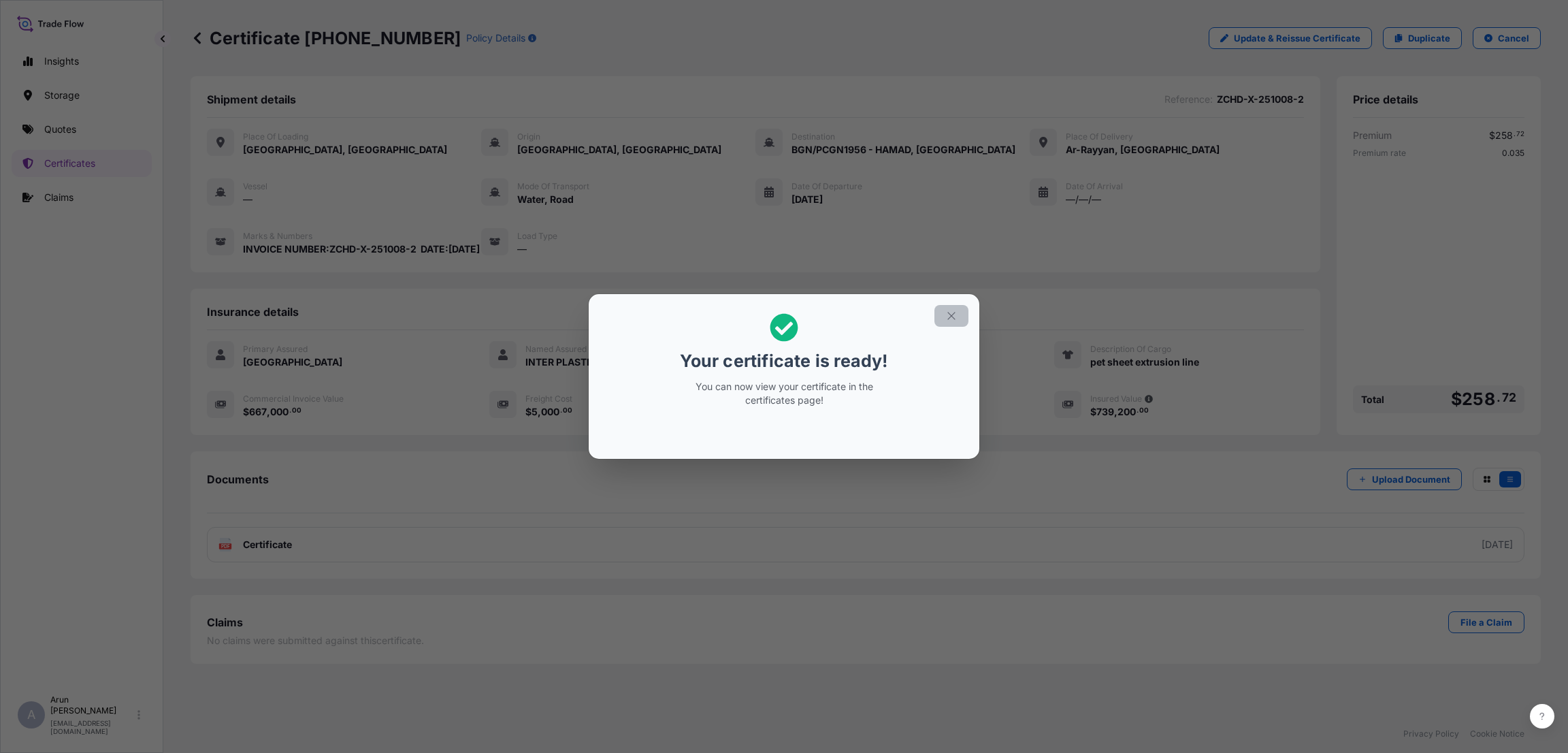
click at [947, 310] on icon "button" at bounding box center [951, 316] width 12 height 12
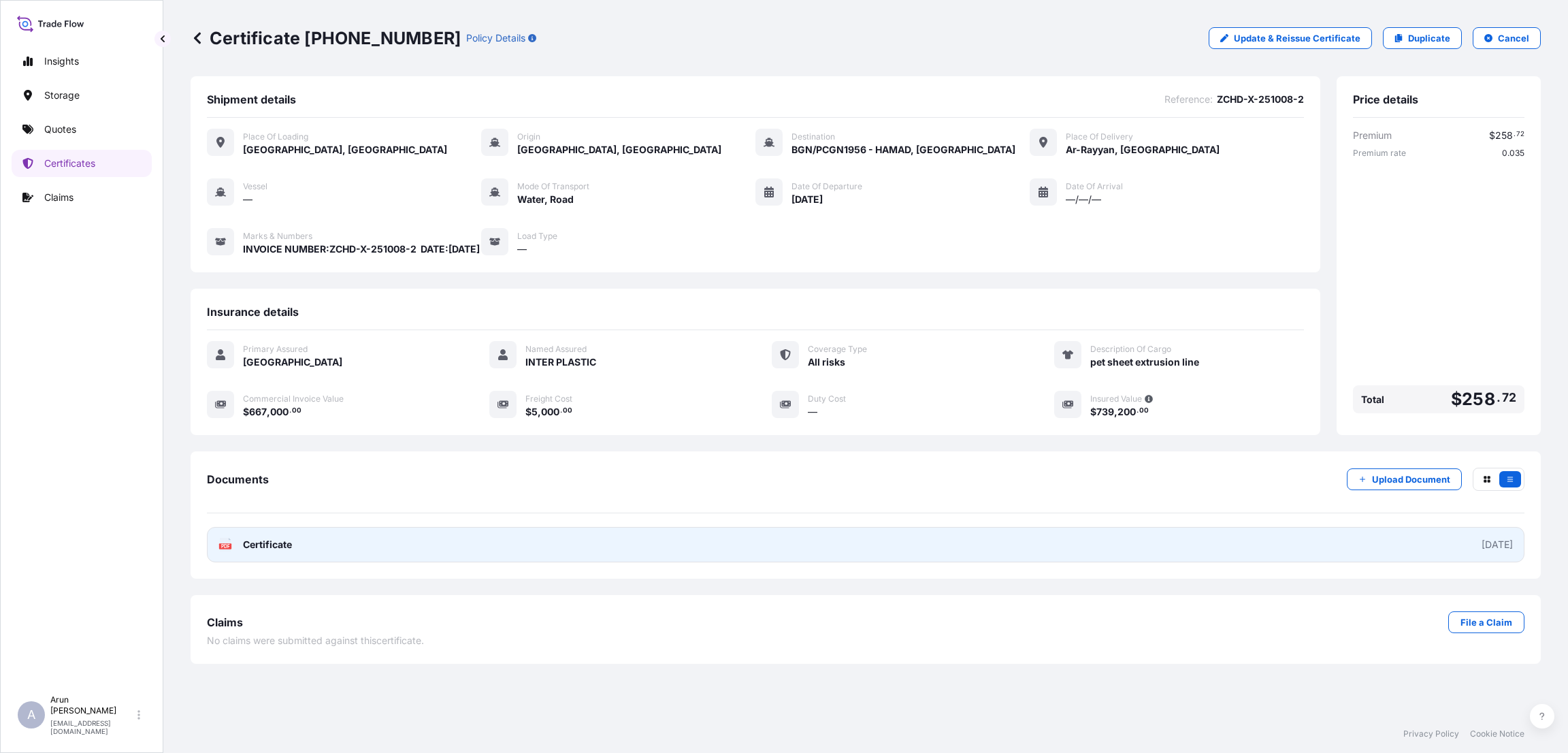
click at [565, 554] on link "PDF Certificate [DATE]" at bounding box center [866, 545] width 1318 height 35
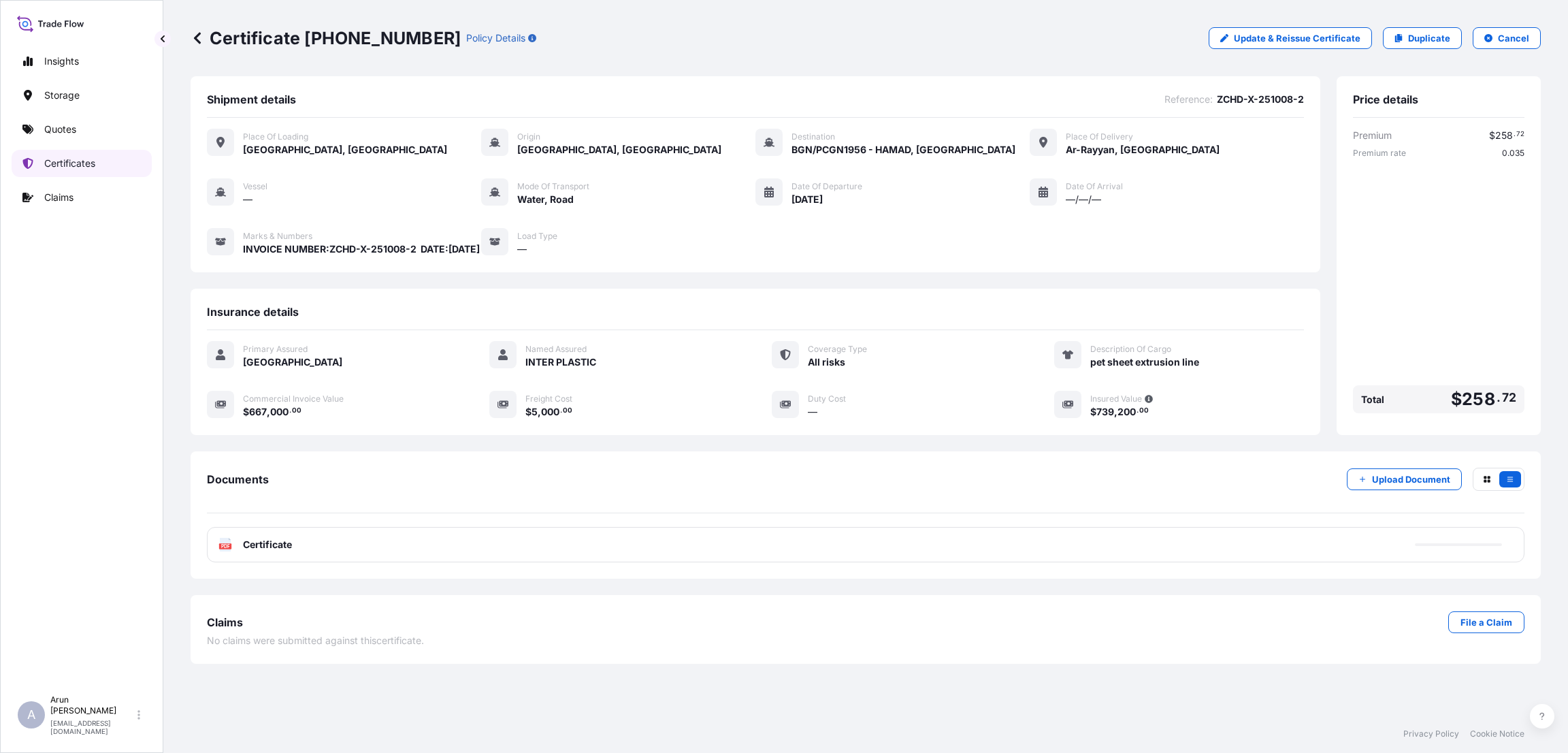
click at [84, 163] on p "Certificates" at bounding box center [69, 163] width 51 height 14
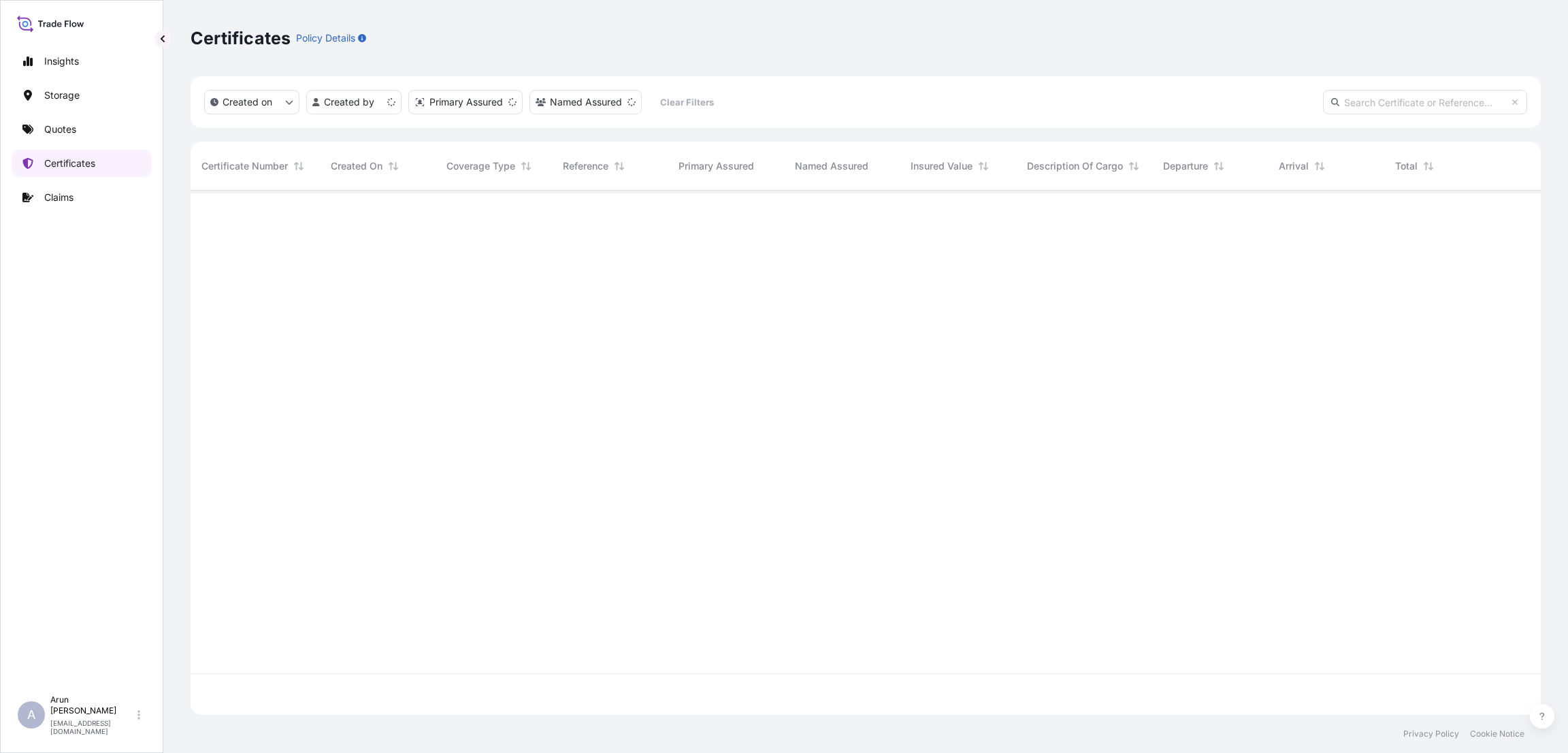
scroll to position [516, 1335]
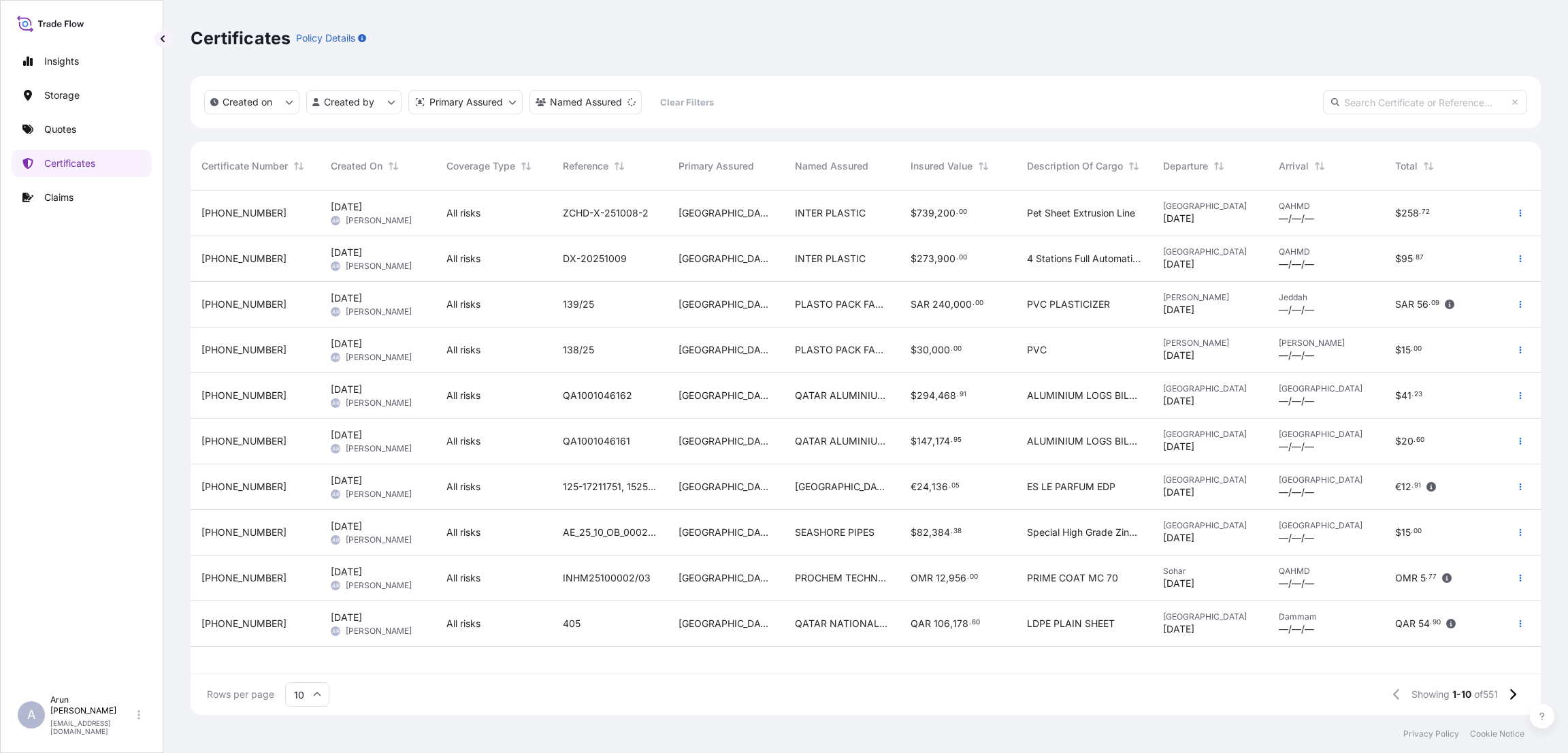
click at [866, 246] on div "INTER PLASTIC" at bounding box center [842, 259] width 116 height 46
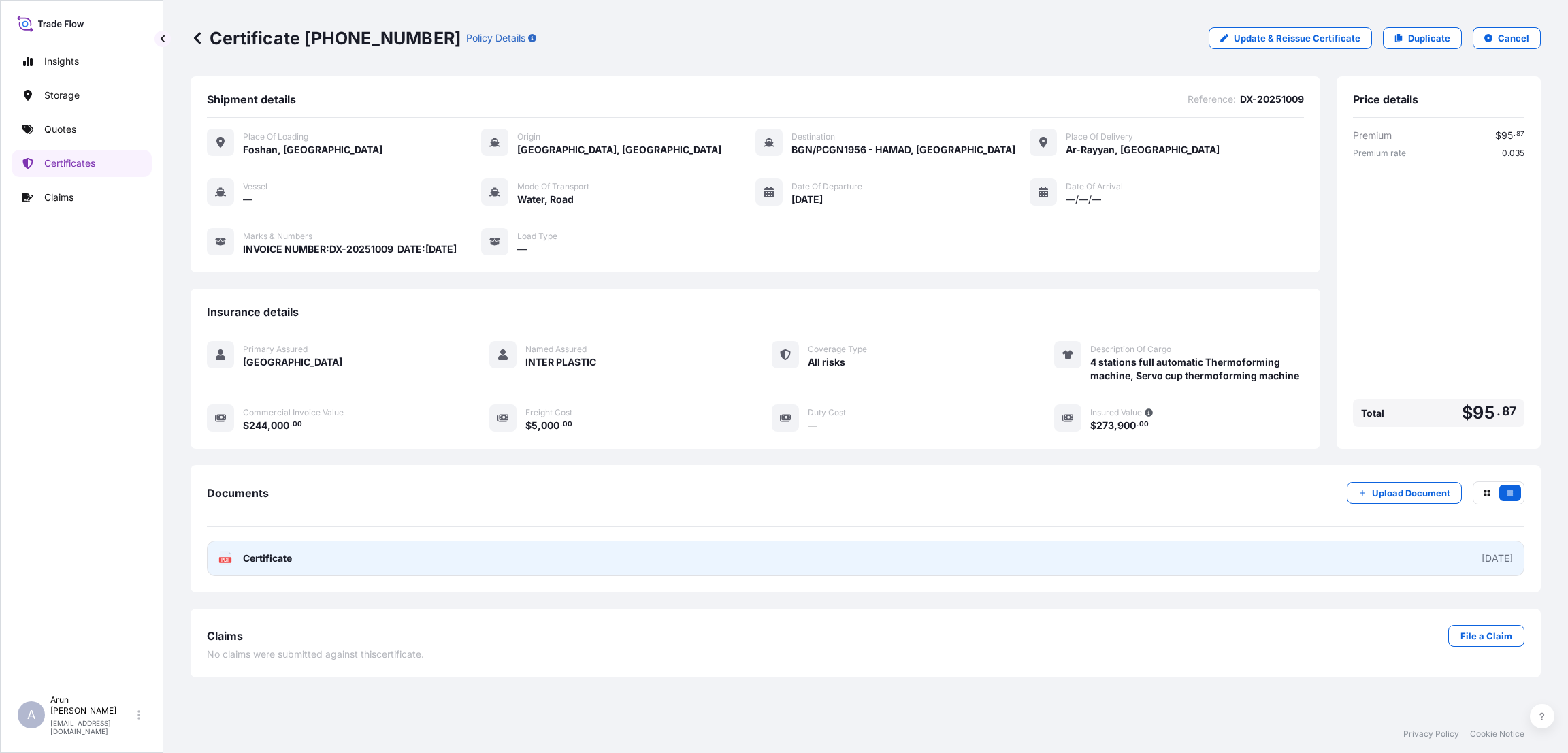
click at [719, 570] on link "PDF Certificate [DATE]" at bounding box center [866, 558] width 1318 height 35
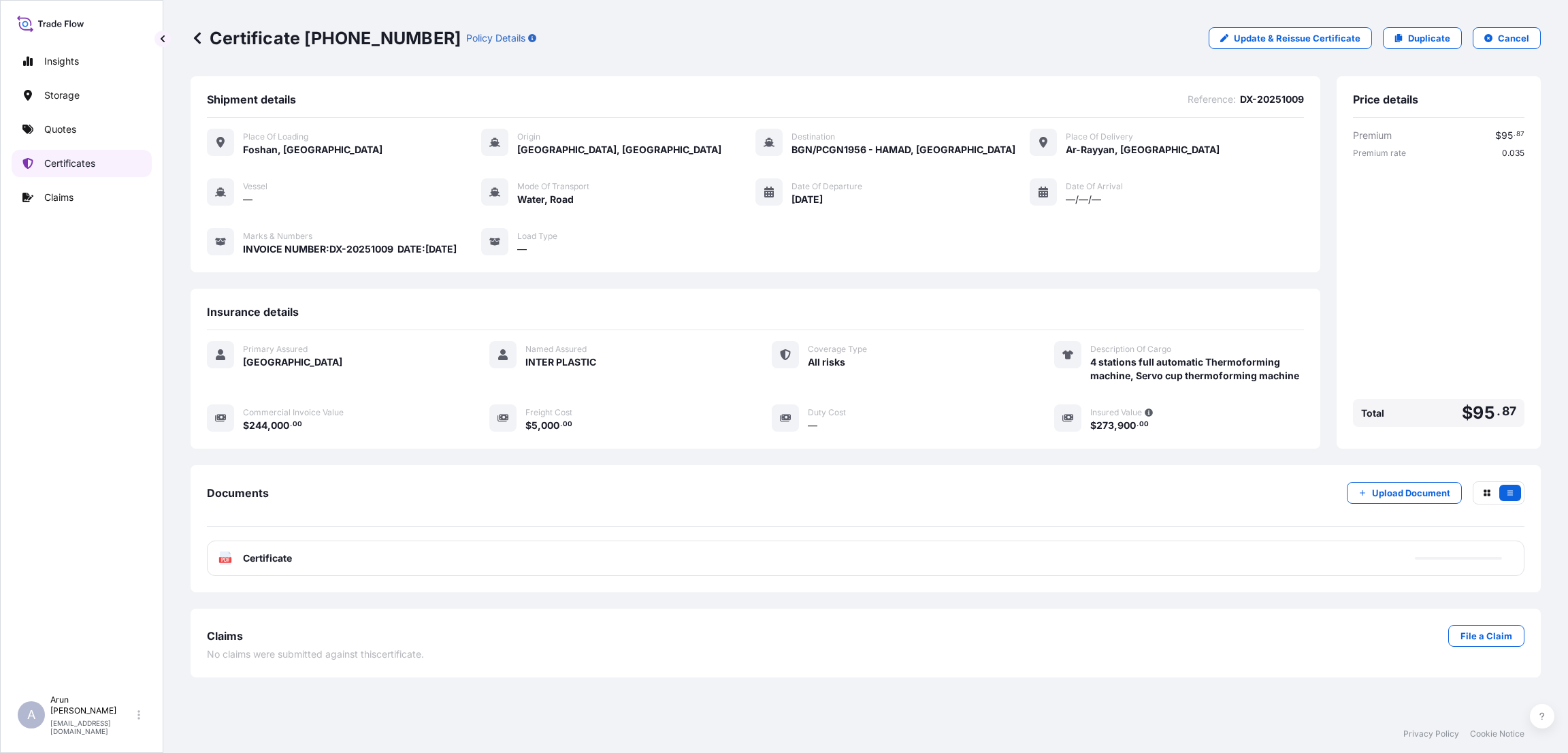
click at [85, 167] on p "Certificates" at bounding box center [69, 163] width 51 height 14
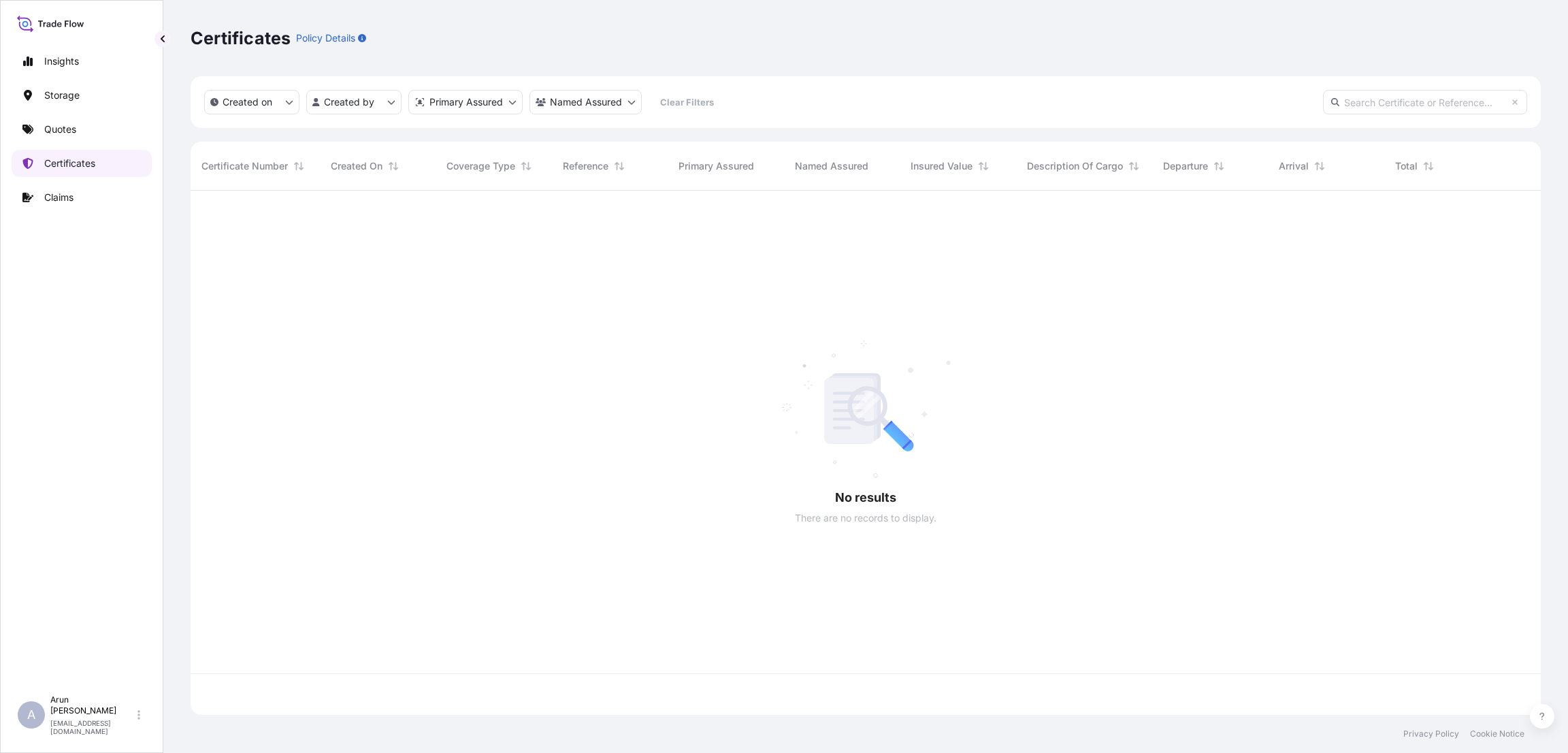
scroll to position [516, 1335]
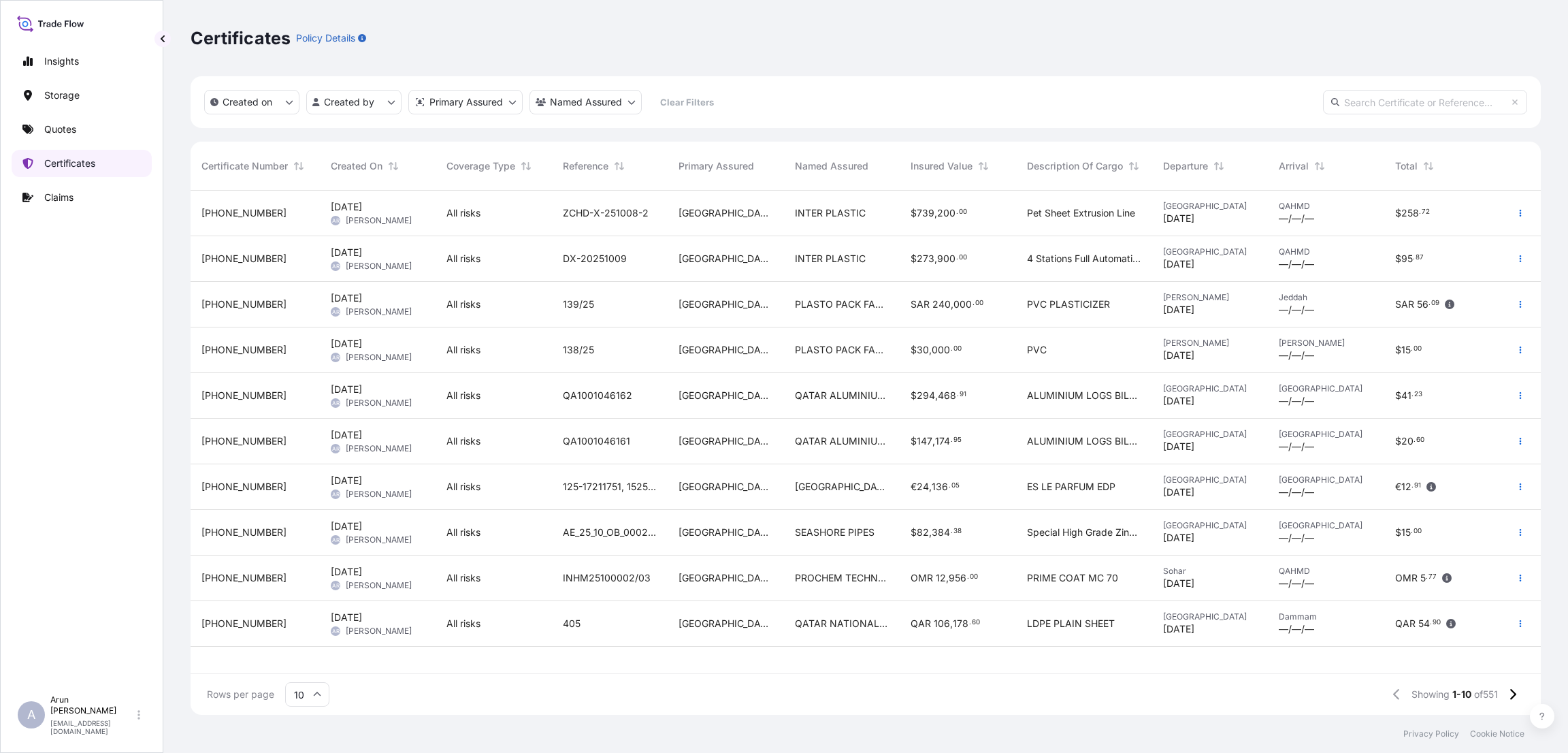
click at [68, 161] on p "Certificates" at bounding box center [69, 163] width 51 height 14
click at [96, 97] on link "Storage" at bounding box center [82, 95] width 140 height 27
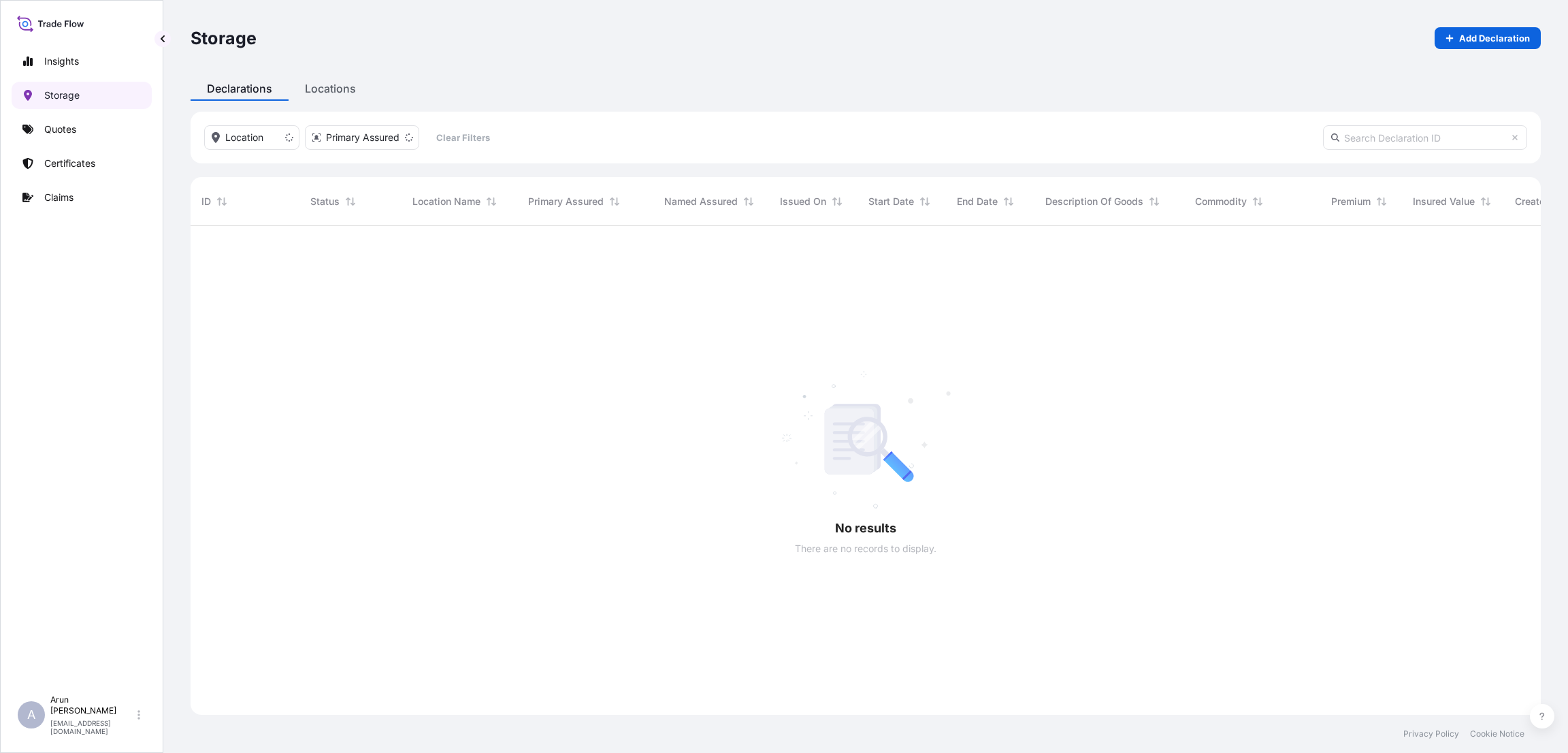
scroll to position [522, 1335]
